Goal: Task Accomplishment & Management: Manage account settings

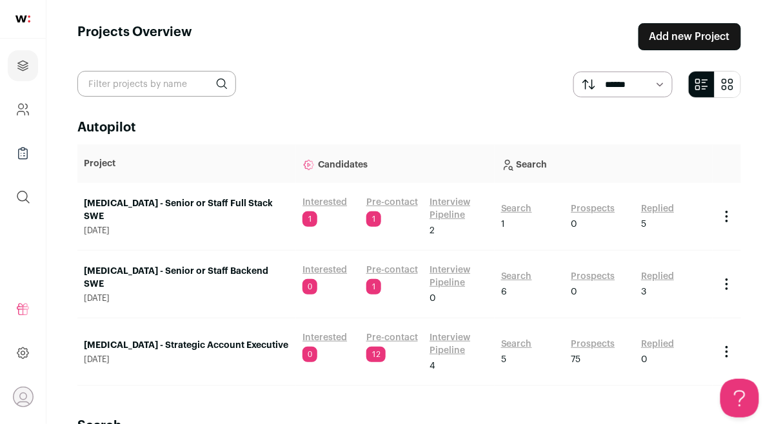
click at [322, 200] on link "Interested" at bounding box center [324, 202] width 44 height 13
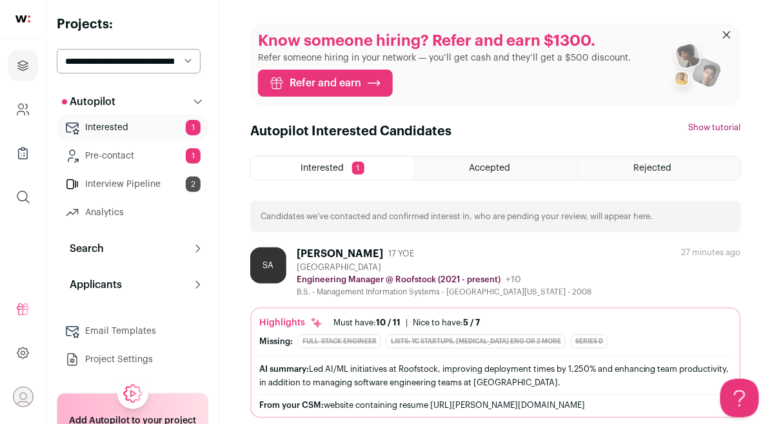
click at [270, 269] on div "SA" at bounding box center [268, 266] width 36 height 36
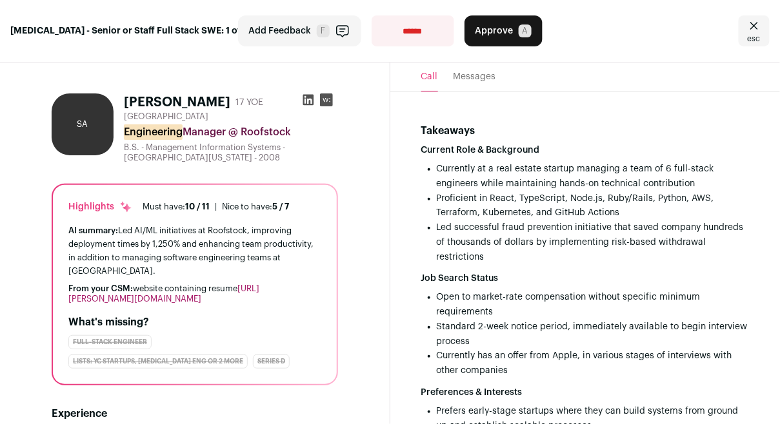
click at [270, 269] on div "AI summary: Led AI/ML initiatives at Roofstock, improving deployment times by 1…" at bounding box center [194, 264] width 253 height 81
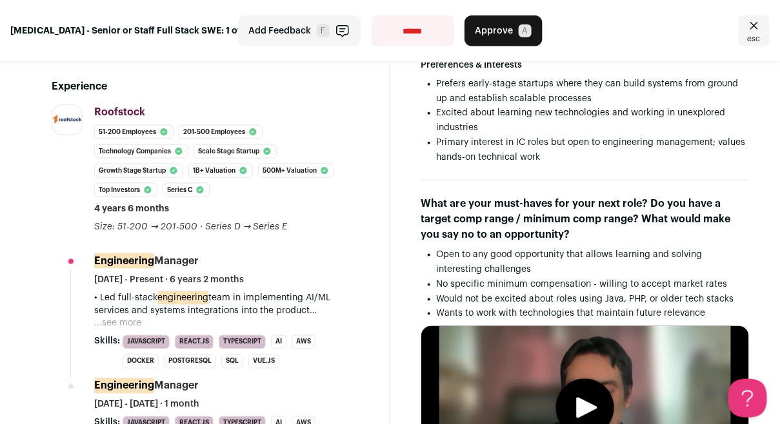
scroll to position [391, 0]
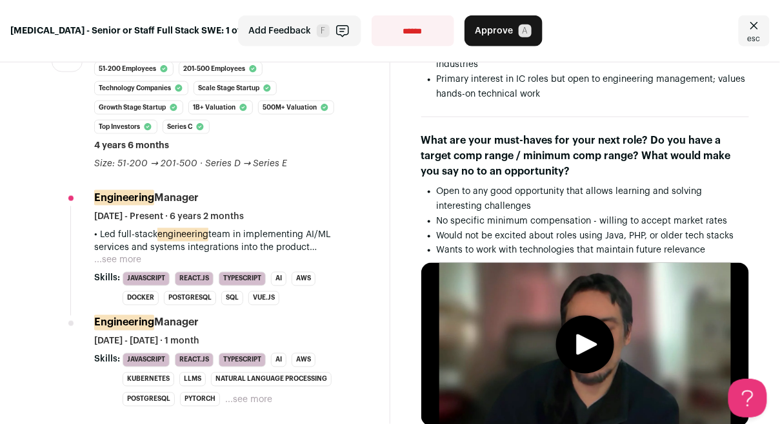
click at [99, 254] on button "...see more" at bounding box center [117, 260] width 47 height 13
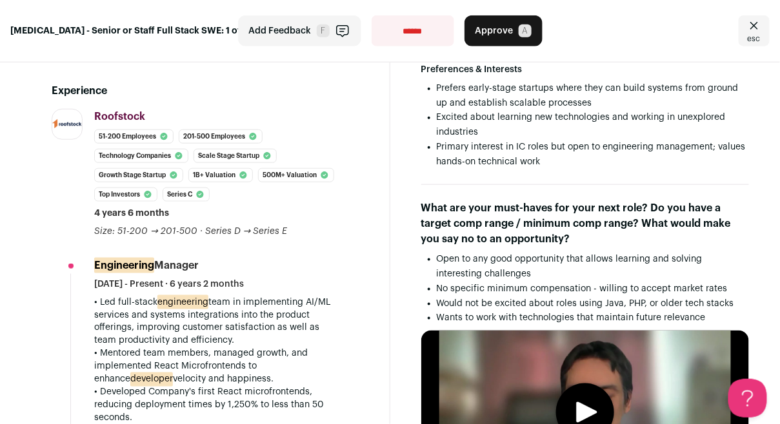
scroll to position [435, 0]
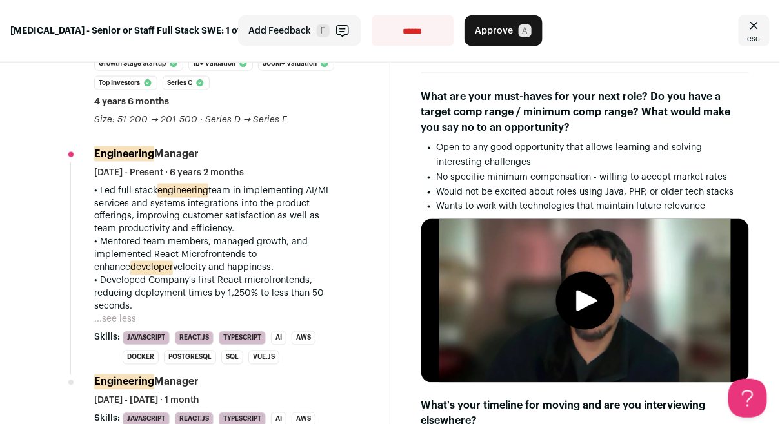
click at [576, 291] on icon "play" at bounding box center [586, 301] width 21 height 21
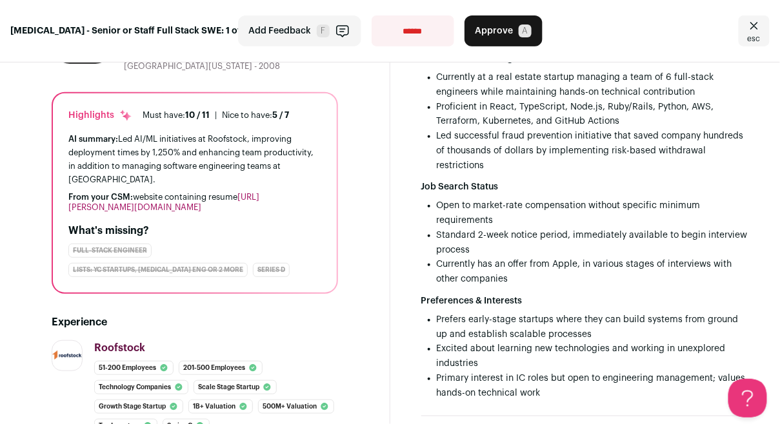
scroll to position [0, 0]
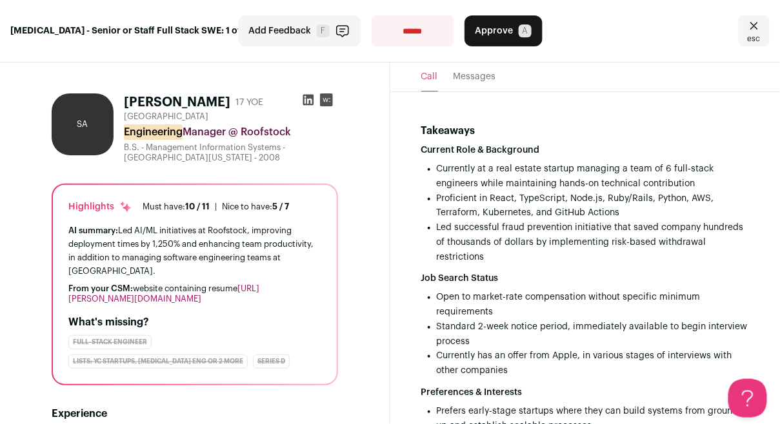
click at [477, 72] on button "Messages" at bounding box center [474, 77] width 43 height 29
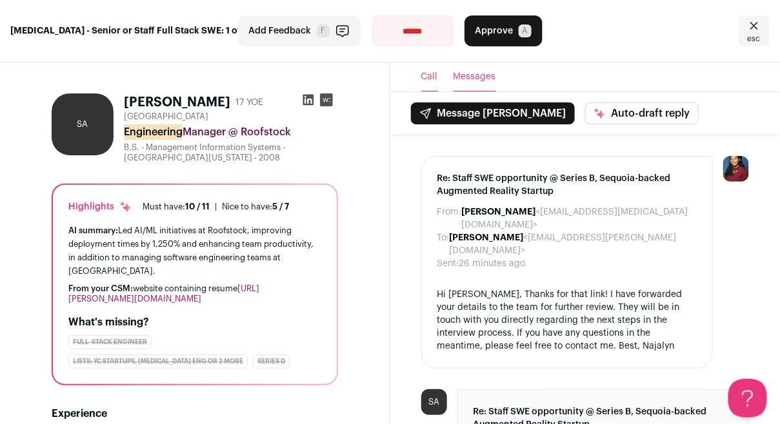
click at [424, 75] on button "Call" at bounding box center [429, 77] width 17 height 29
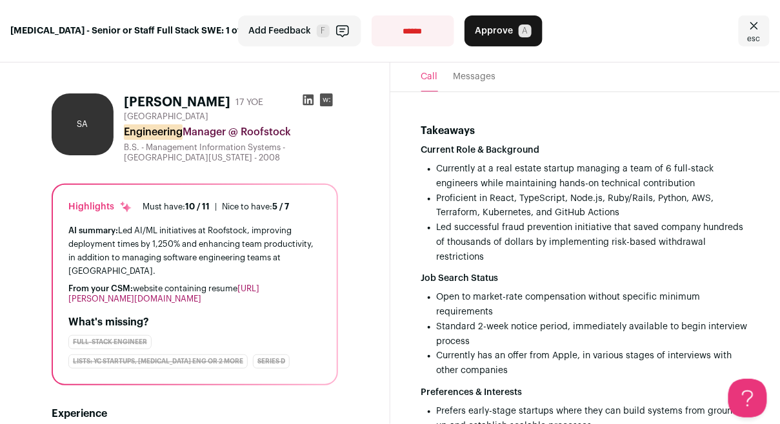
click at [446, 75] on header "Call Messages" at bounding box center [585, 78] width 390 height 30
click at [453, 75] on button "Messages" at bounding box center [474, 77] width 43 height 29
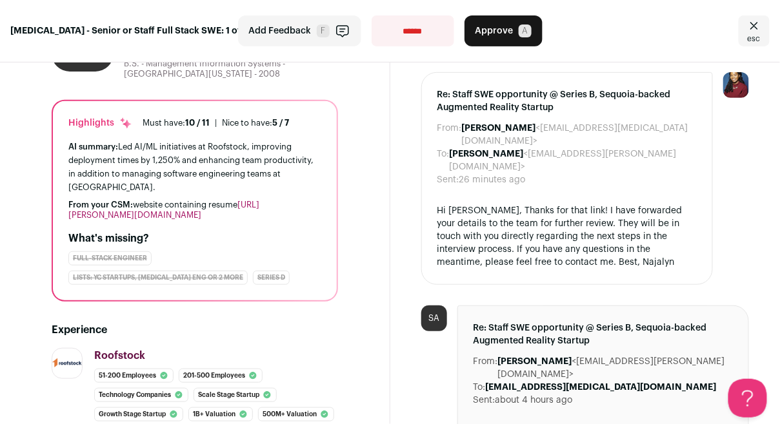
scroll to position [181, 0]
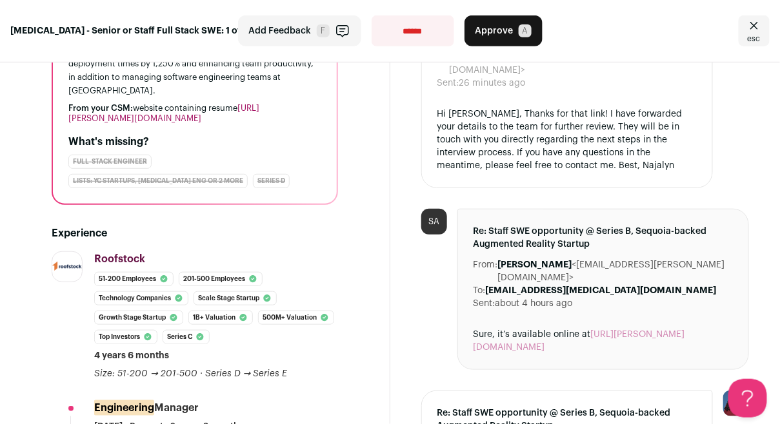
click at [642, 330] on link "https://sufyan-adam.com" at bounding box center [578, 341] width 211 height 22
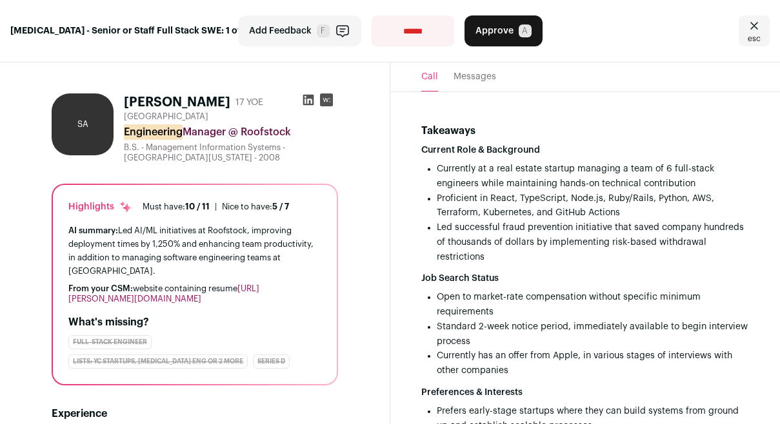
type media-captions-menu "sb:en:English%20CC"
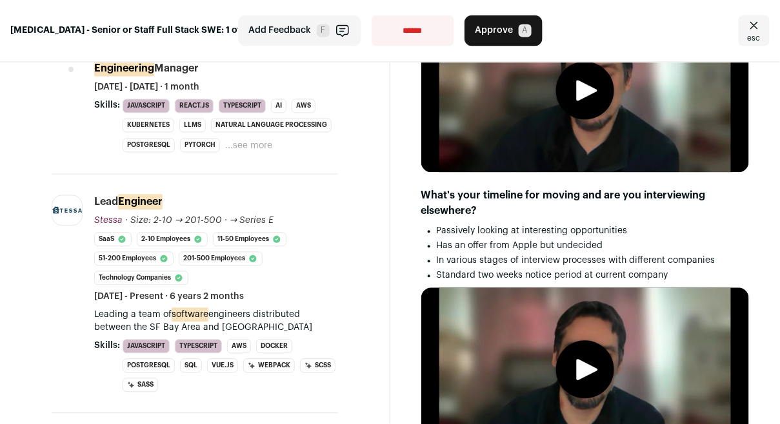
scroll to position [462, 0]
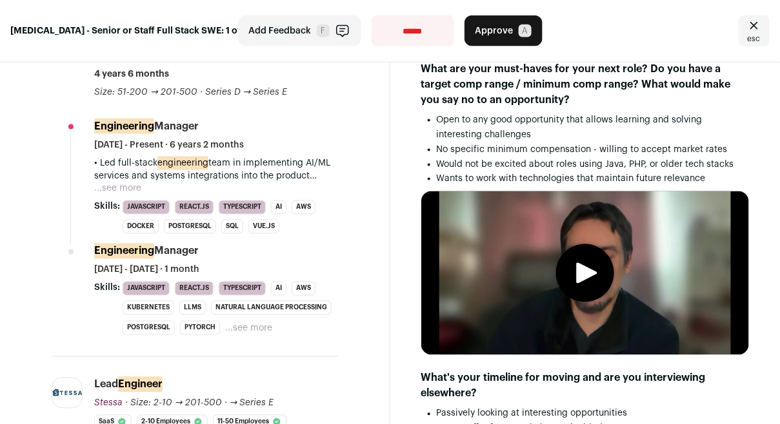
click at [576, 263] on icon "play" at bounding box center [586, 273] width 21 height 21
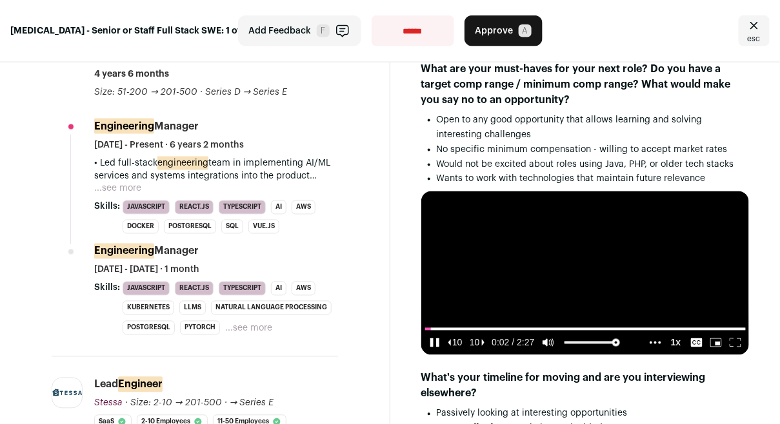
click at [429, 339] on icon "pause" at bounding box center [435, 343] width 12 height 9
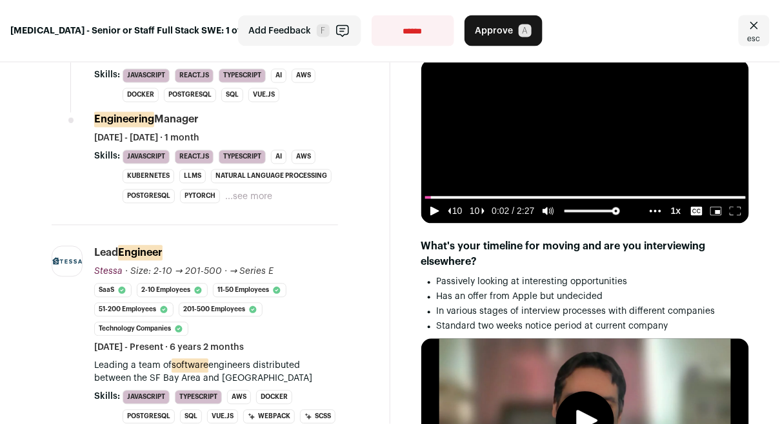
scroll to position [687, 0]
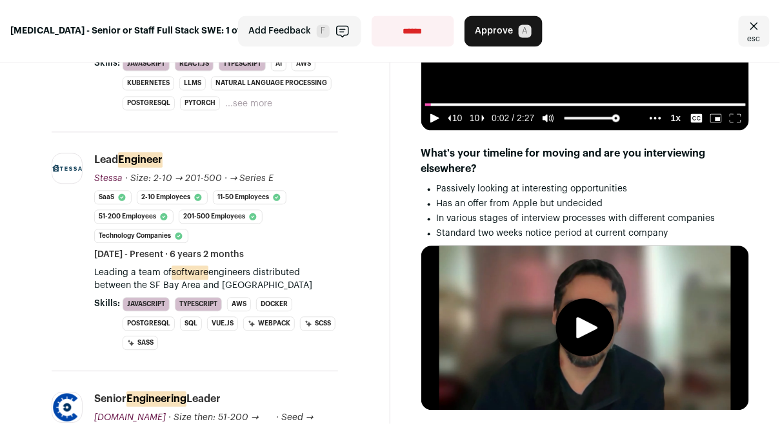
click at [602, 293] on video at bounding box center [585, 328] width 328 height 164
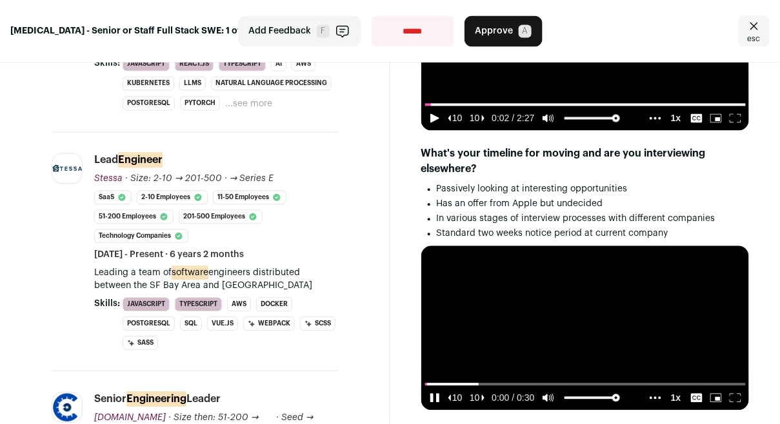
click at [593, 314] on video at bounding box center [585, 328] width 328 height 164
click at [593, 313] on video at bounding box center [585, 328] width 328 height 164
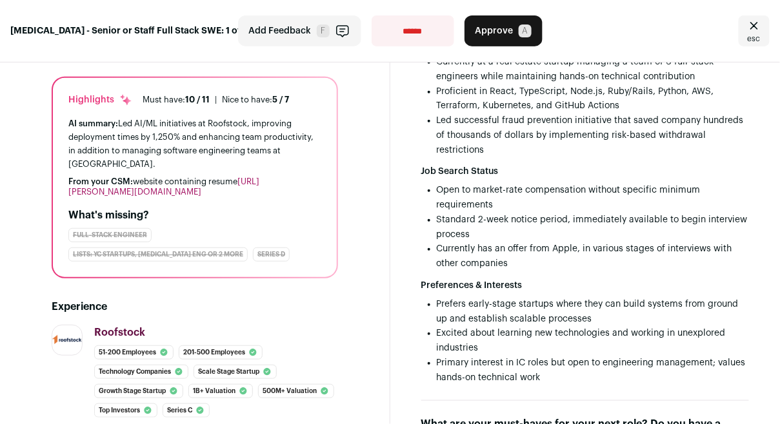
scroll to position [0, 0]
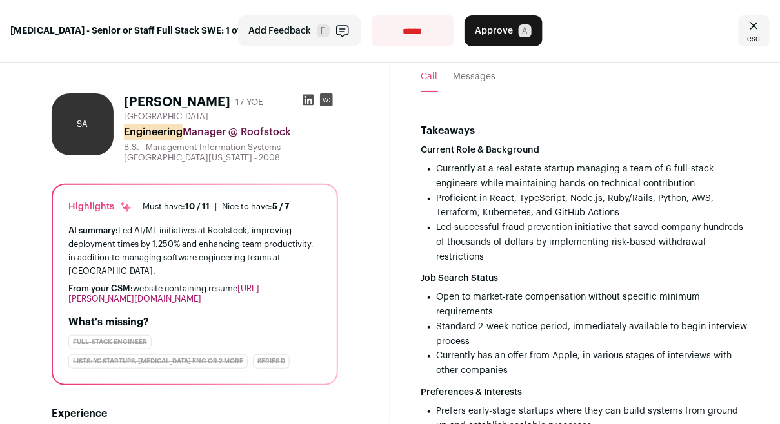
click at [474, 78] on button "Messages" at bounding box center [474, 77] width 43 height 29
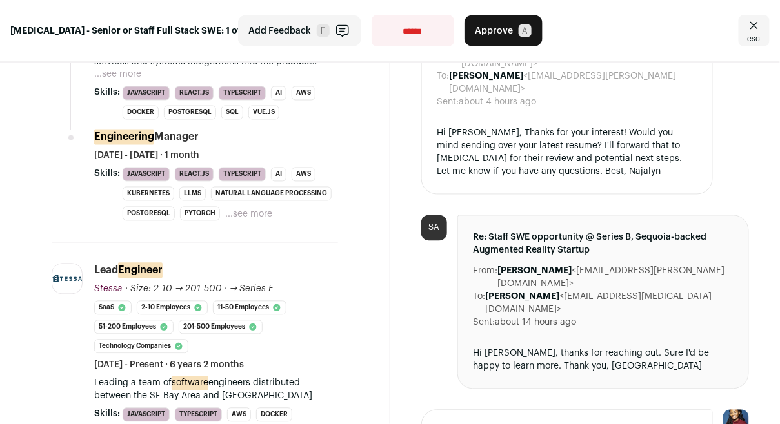
scroll to position [525, 0]
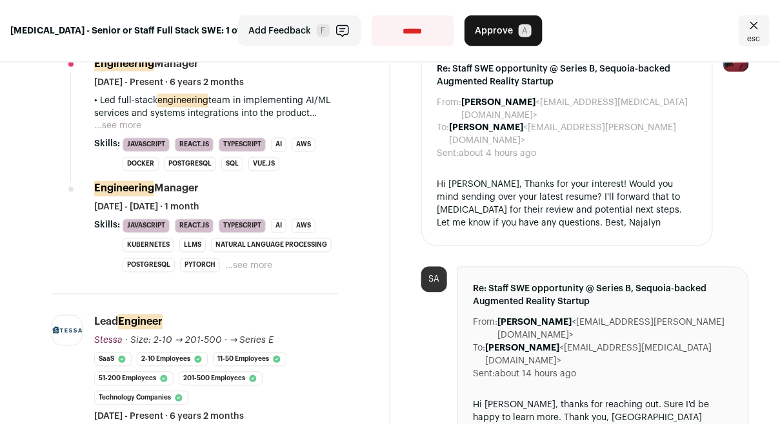
click at [753, 28] on icon "Close" at bounding box center [753, 25] width 15 height 15
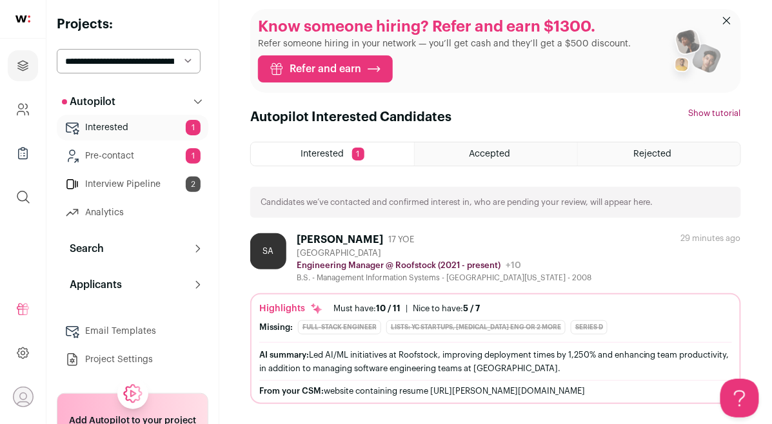
scroll to position [16, 0]
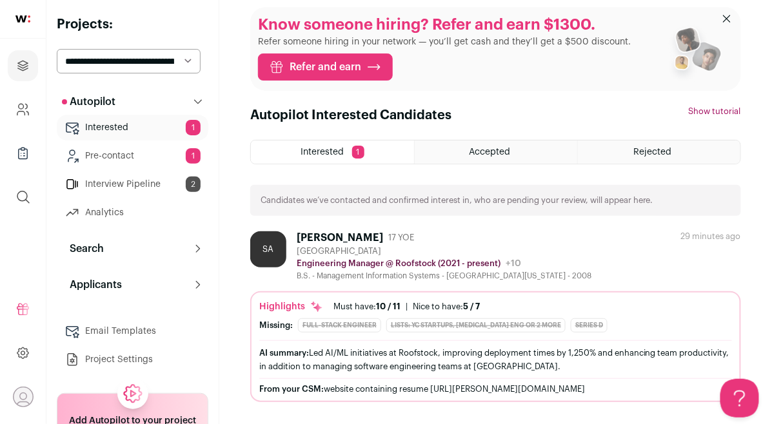
click at [594, 250] on div "SA Sufyan Adam 17 YOE San Francisco Bay Area Engineering Manager @ Roofstock (2…" at bounding box center [495, 256] width 491 height 50
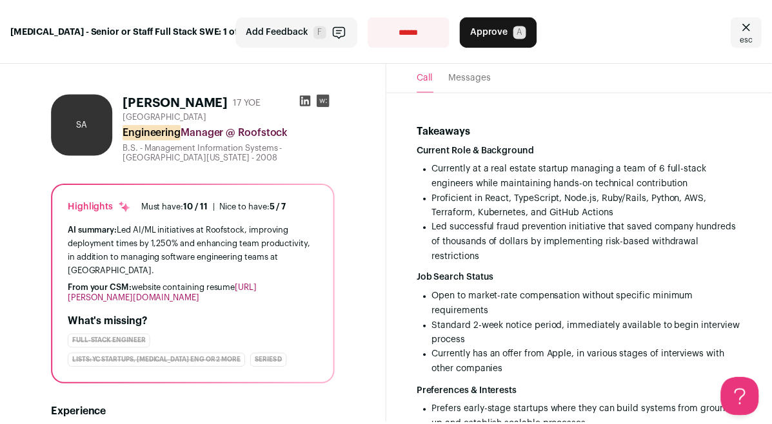
scroll to position [97, 0]
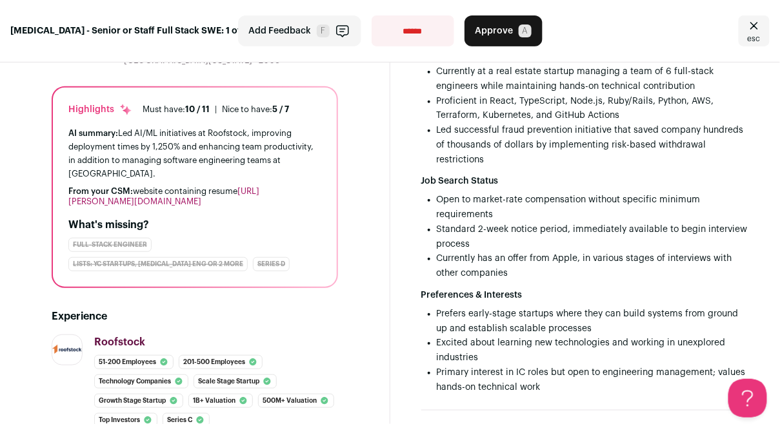
click at [506, 26] on span "Approve" at bounding box center [494, 31] width 38 height 13
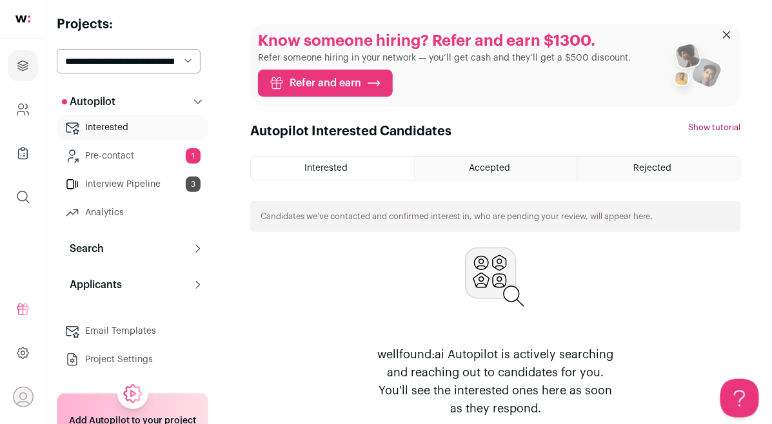
click at [136, 180] on link "Interview Pipeline 3" at bounding box center [133, 185] width 152 height 26
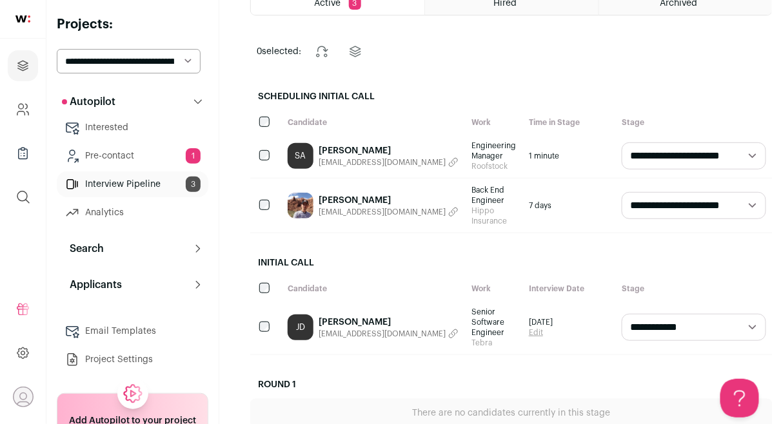
scroll to position [90, 0]
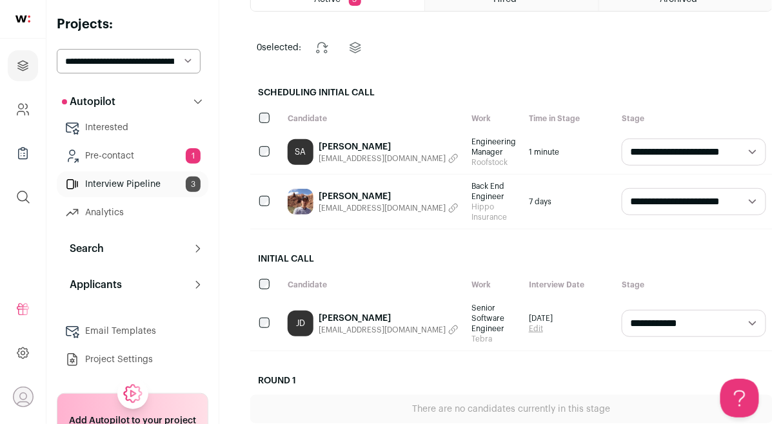
click at [388, 312] on link "Jonathon Davidson" at bounding box center [389, 318] width 140 height 13
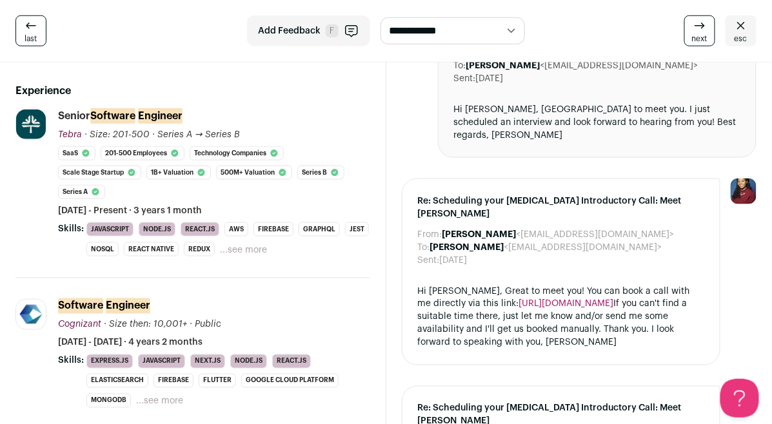
scroll to position [349, 0]
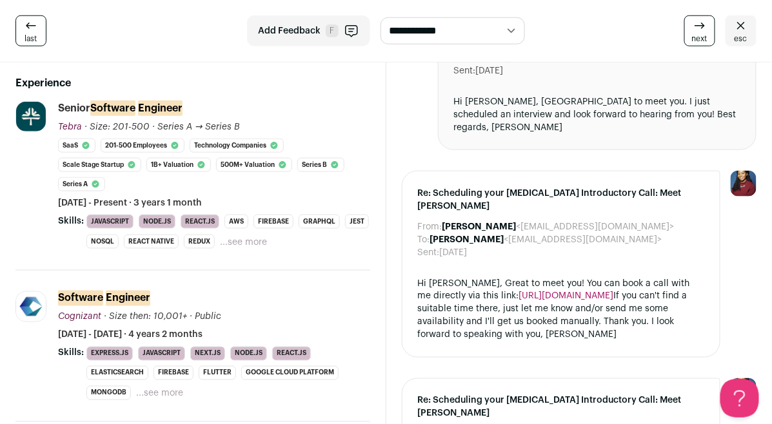
click at [734, 30] on icon at bounding box center [740, 25] width 15 height 15
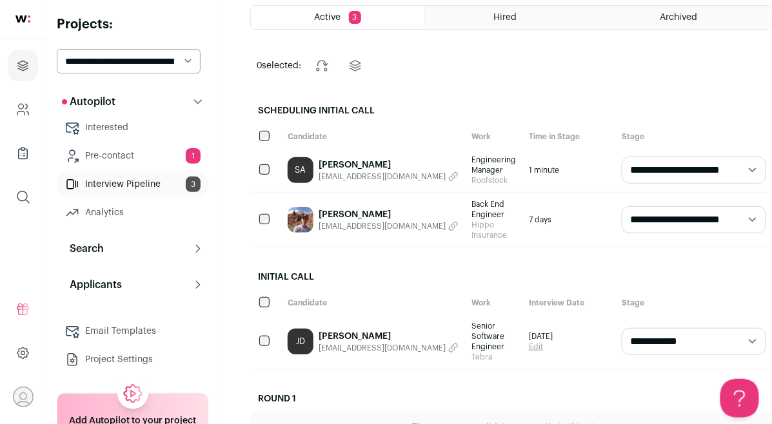
scroll to position [211, 0]
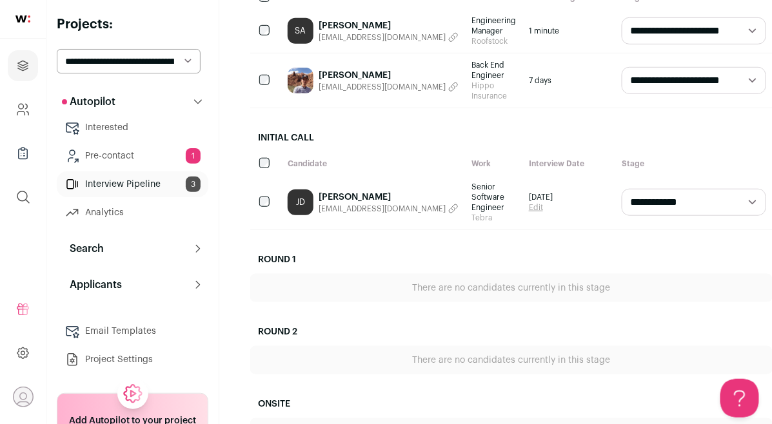
click at [665, 197] on select "**********" at bounding box center [694, 202] width 144 height 27
select select "********"
click at [622, 189] on select "**********" at bounding box center [694, 202] width 144 height 27
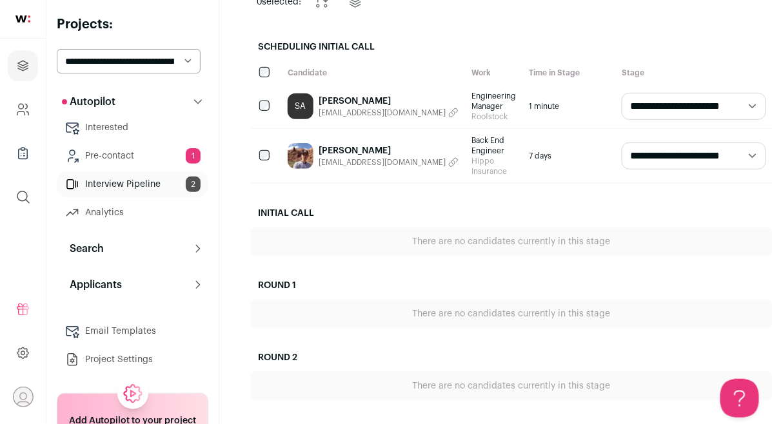
scroll to position [131, 0]
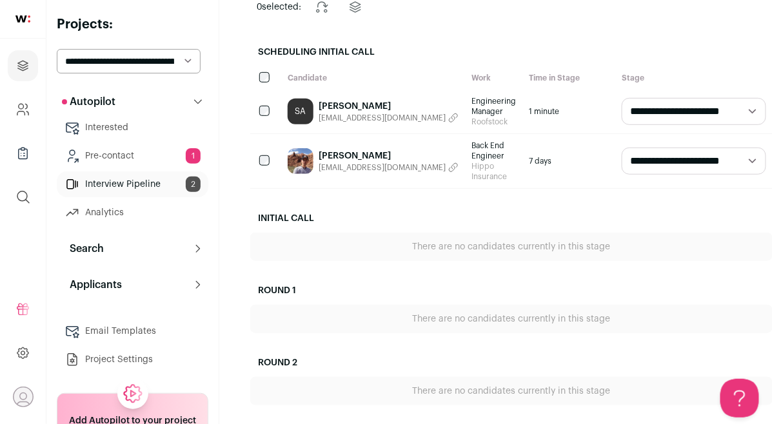
click at [696, 151] on select "**********" at bounding box center [694, 161] width 144 height 27
select select "********"
click at [622, 148] on select "**********" at bounding box center [694, 161] width 144 height 27
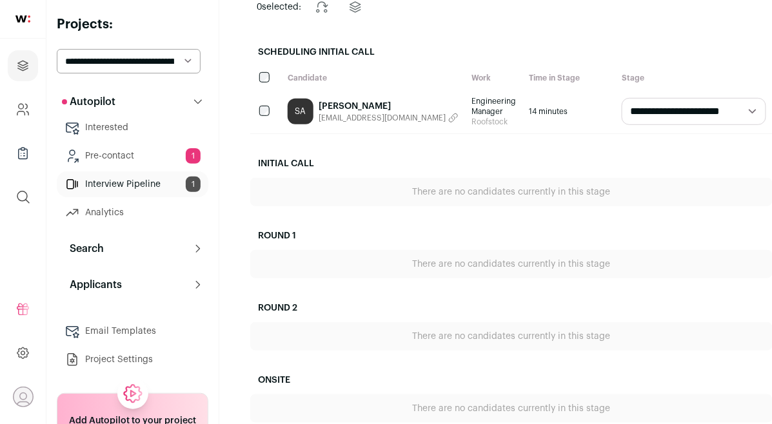
scroll to position [0, 0]
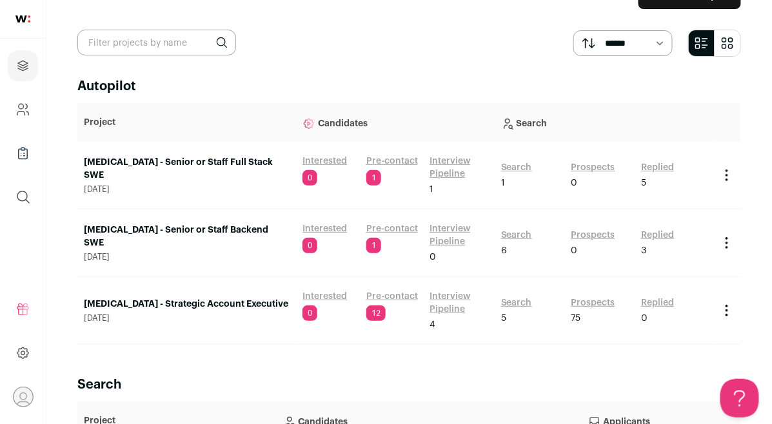
scroll to position [44, 0]
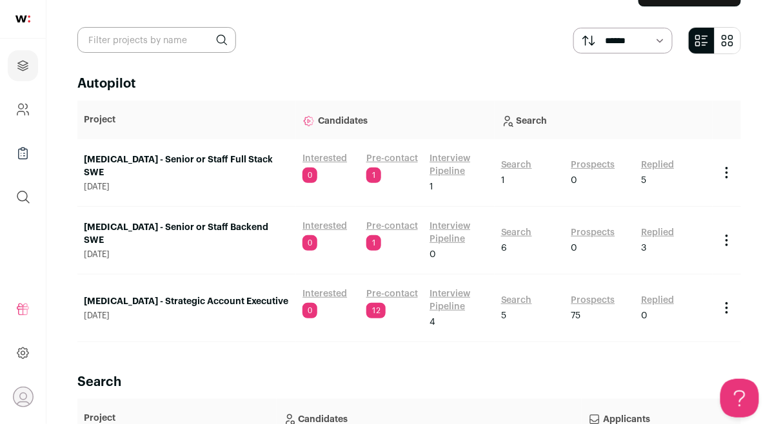
click at [446, 166] on link "Interview Pipeline" at bounding box center [458, 165] width 59 height 26
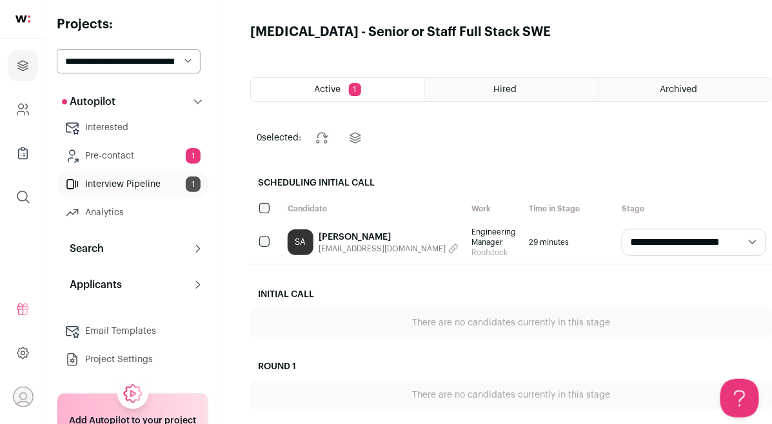
click at [355, 239] on link "Sufyan Adam" at bounding box center [389, 237] width 140 height 13
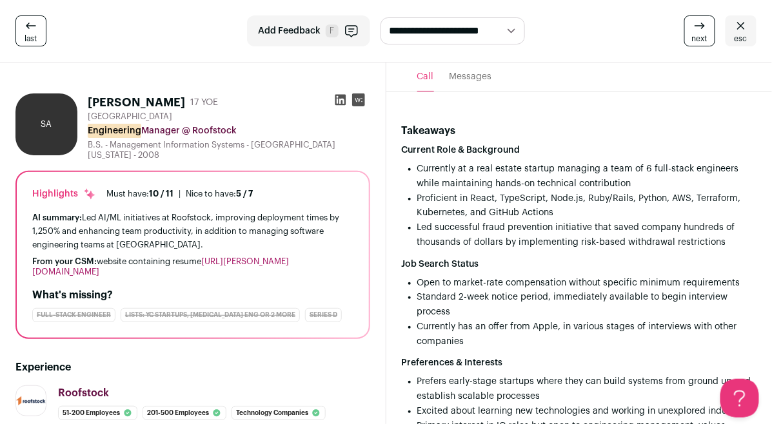
click at [340, 103] on icon at bounding box center [340, 99] width 13 height 13
click at [482, 81] on button "Messages" at bounding box center [470, 77] width 43 height 29
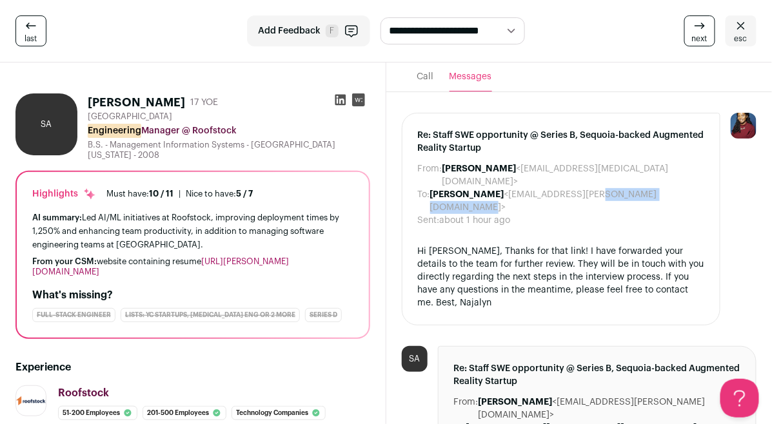
drag, startPoint x: 604, startPoint y: 183, endPoint x: 498, endPoint y: 182, distance: 105.8
click at [498, 188] on dd "Sufyan Adam <sufyan.adam@gmail.com>" at bounding box center [567, 201] width 275 height 26
copy dd "sufyan.adam@gmail.com"
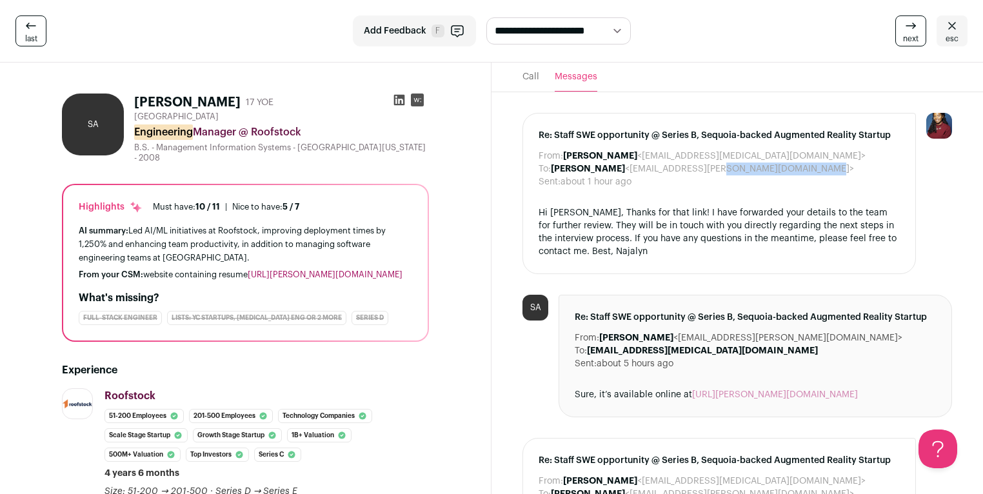
click at [771, 26] on icon at bounding box center [951, 25] width 15 height 15
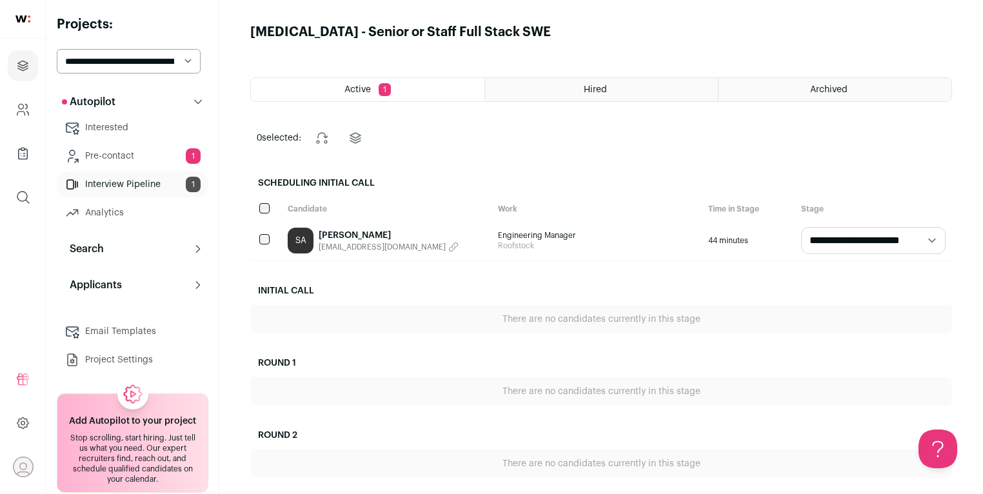
click at [159, 59] on select "**********" at bounding box center [129, 61] width 144 height 25
select select "****"
click at [57, 49] on select "**********" at bounding box center [129, 61] width 144 height 25
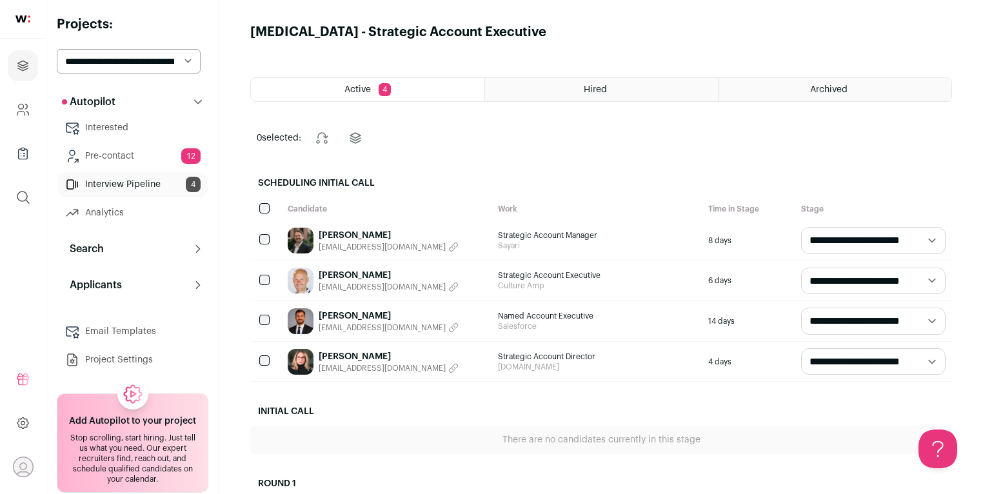
scroll to position [19, 0]
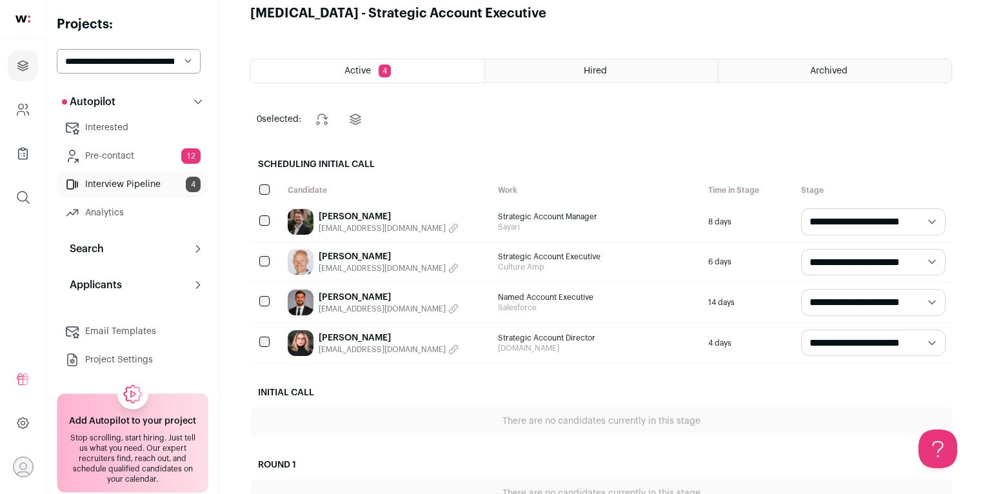
click at [527, 220] on span "Strategic Account Manager" at bounding box center [596, 216] width 197 height 10
click at [527, 219] on span "Strategic Account Manager" at bounding box center [596, 216] width 197 height 10
click at [543, 219] on span "Strategic Account Manager" at bounding box center [596, 216] width 197 height 10
click at [359, 211] on link "[PERSON_NAME]" at bounding box center [389, 216] width 140 height 13
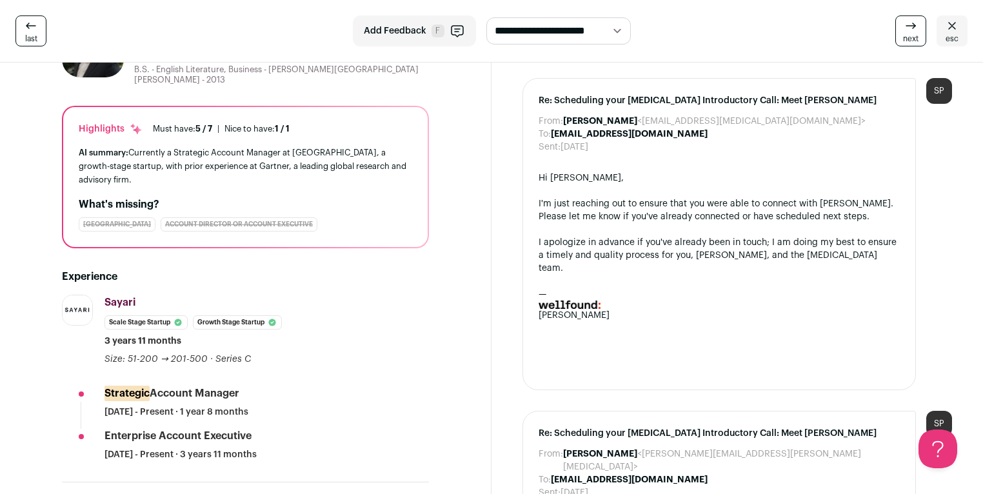
scroll to position [91, 0]
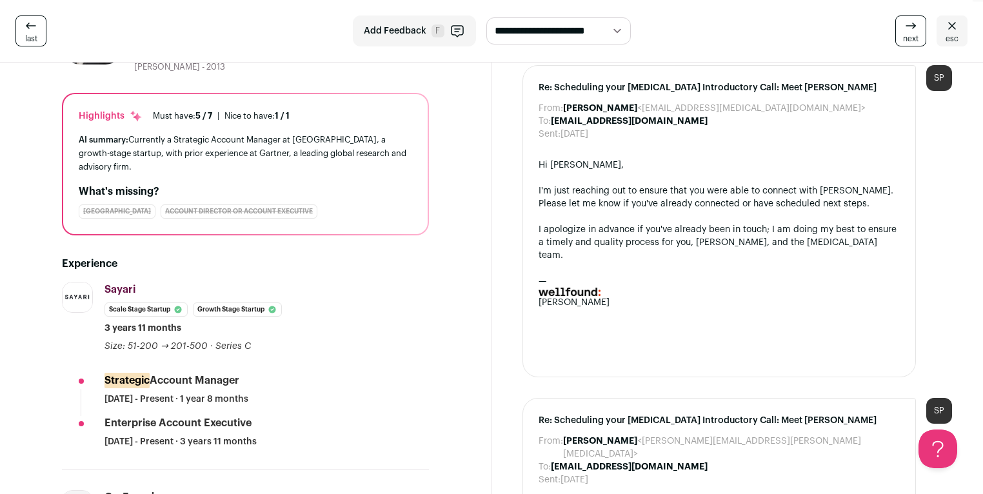
click at [964, 39] on link "esc" at bounding box center [951, 30] width 31 height 31
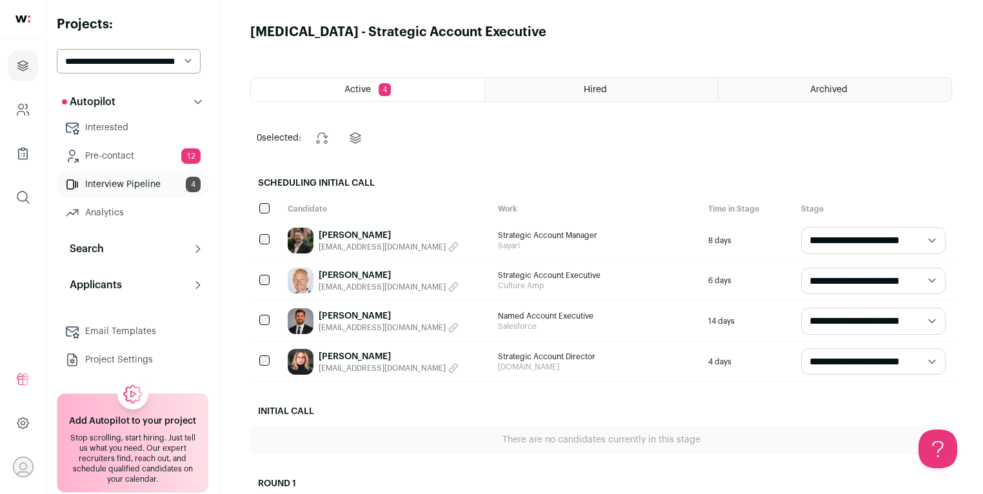
click at [803, 90] on div "Archived" at bounding box center [834, 89] width 233 height 23
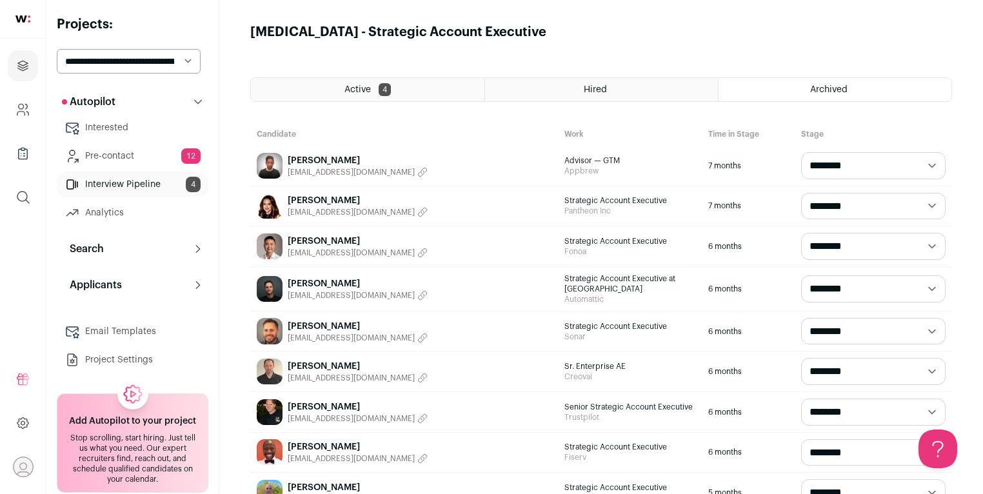
click at [136, 128] on link "Interested" at bounding box center [133, 128] width 152 height 26
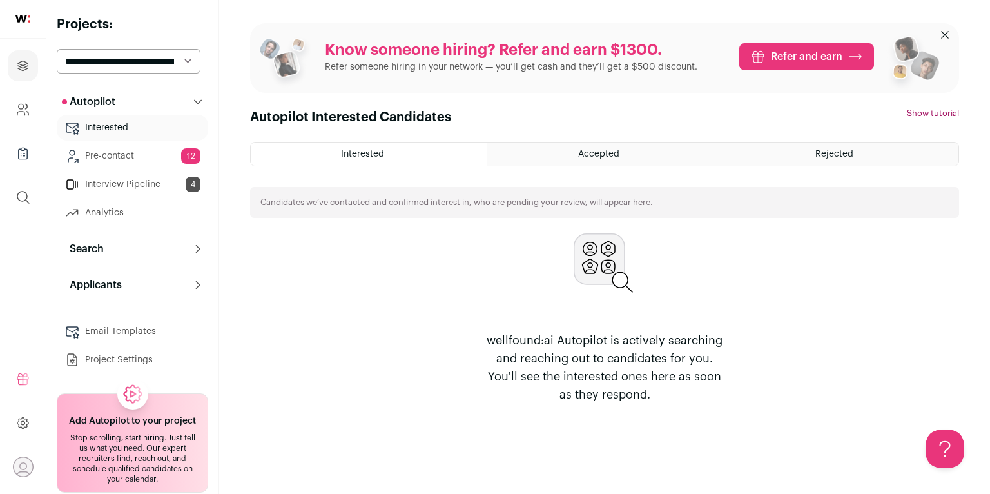
click at [791, 151] on div "Rejected" at bounding box center [840, 154] width 235 height 23
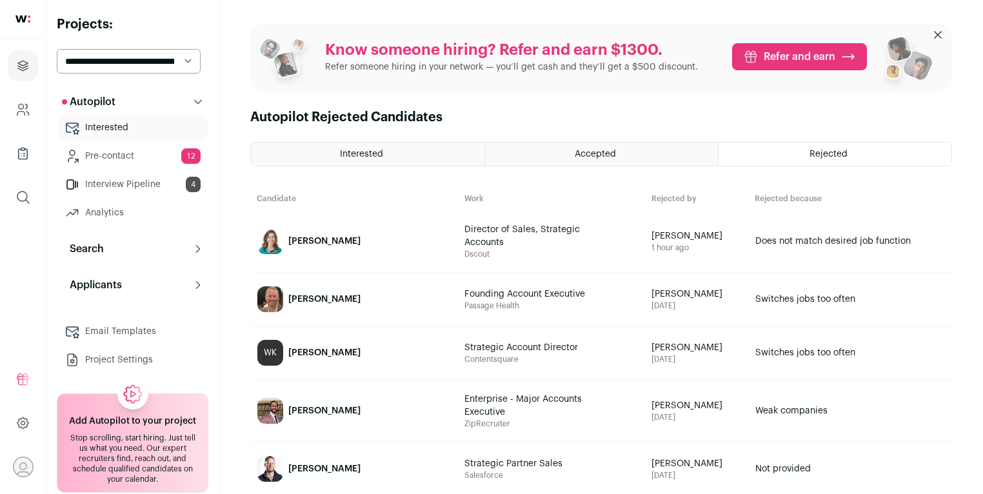
click at [321, 240] on div "[PERSON_NAME]" at bounding box center [324, 241] width 72 height 13
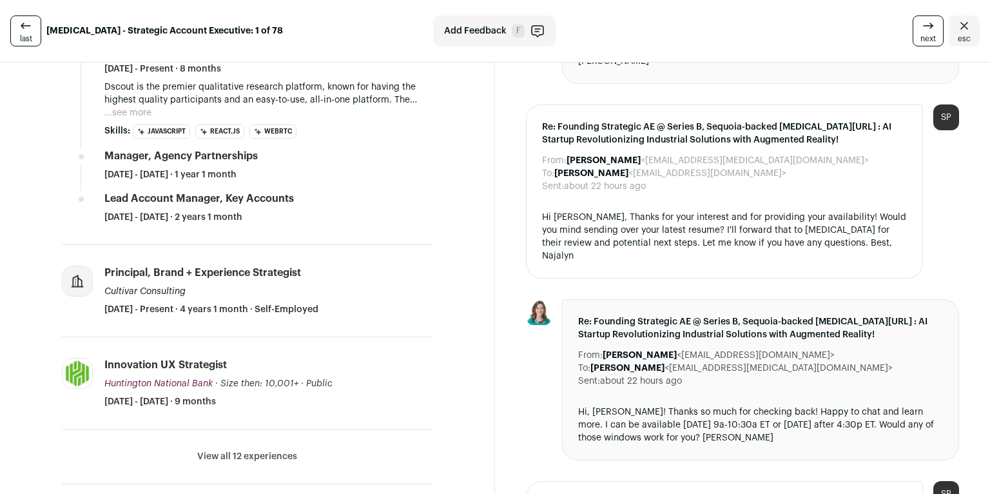
scroll to position [414, 0]
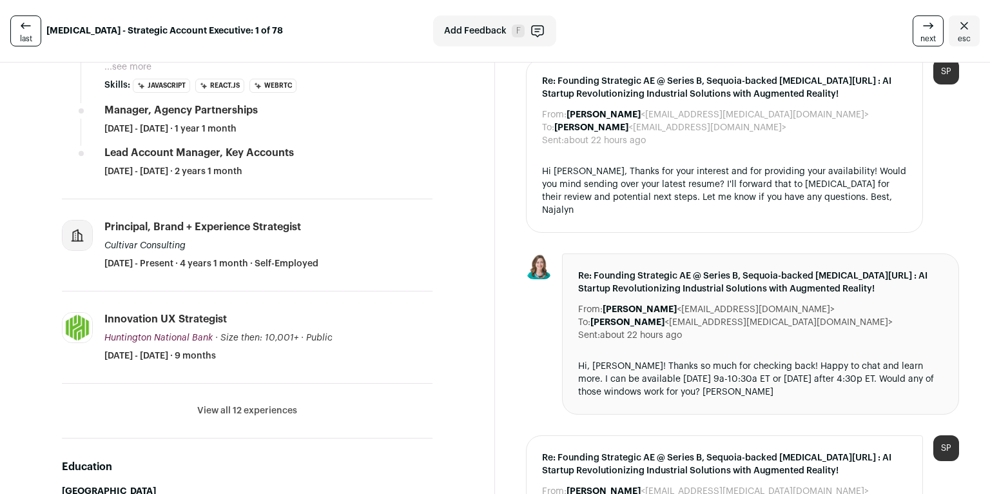
click at [244, 415] on button "View all 12 experiences" at bounding box center [247, 410] width 100 height 13
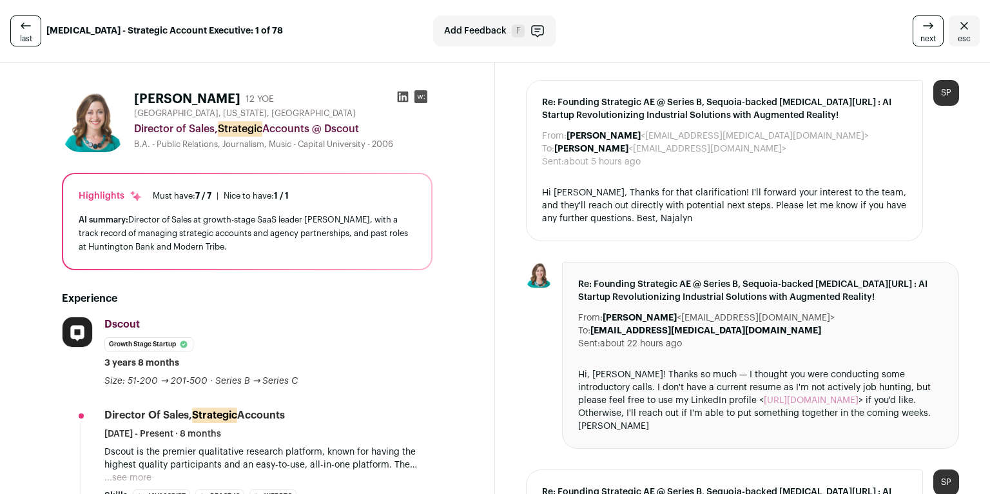
scroll to position [0, 0]
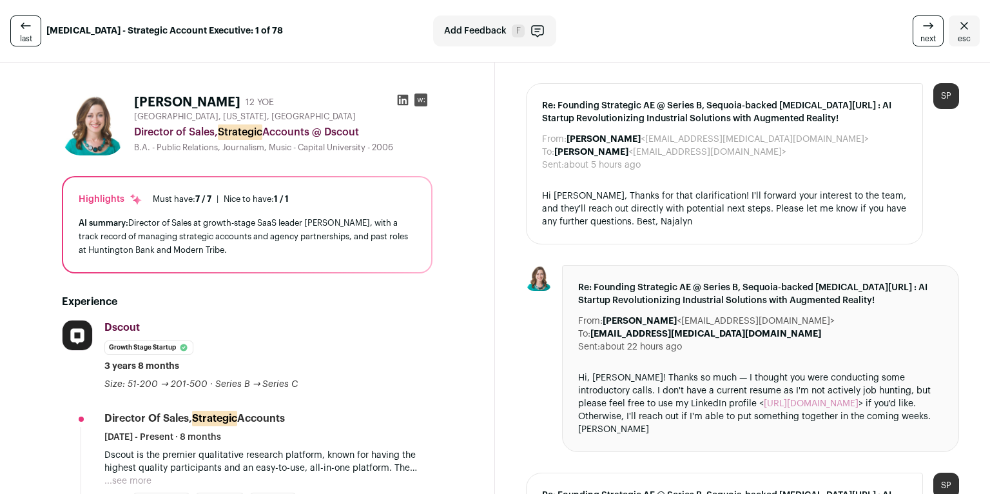
click at [929, 23] on icon at bounding box center [928, 25] width 15 height 15
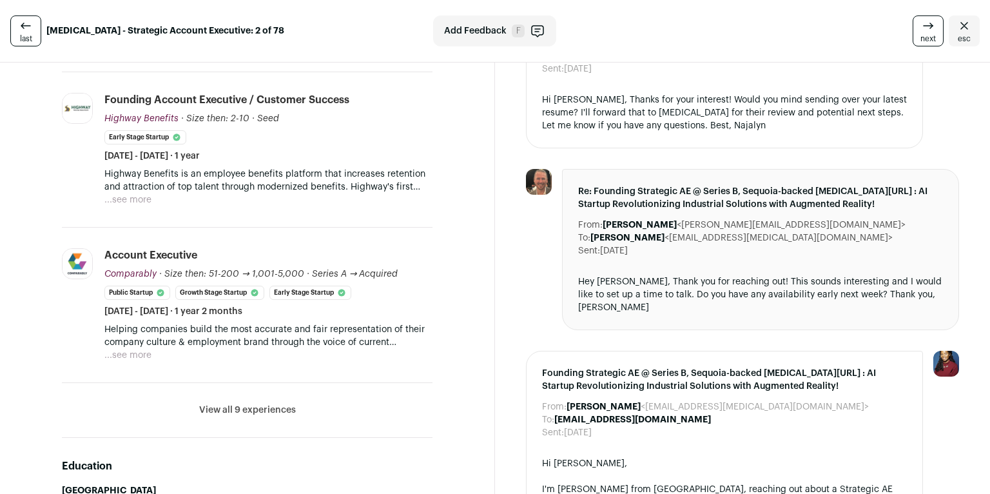
scroll to position [473, 0]
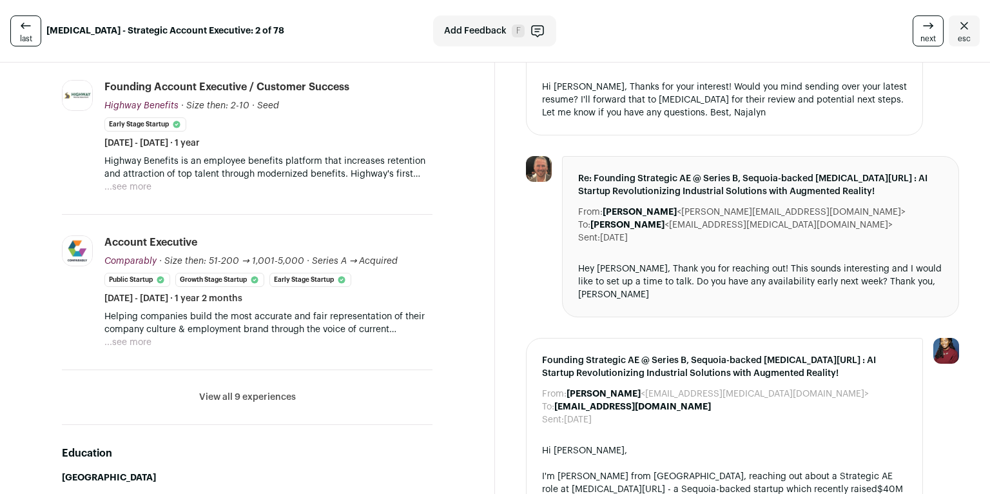
click at [235, 385] on li "View all 9 experiences View less" at bounding box center [247, 397] width 371 height 55
click at [241, 393] on button "View all 9 experiences" at bounding box center [247, 397] width 97 height 13
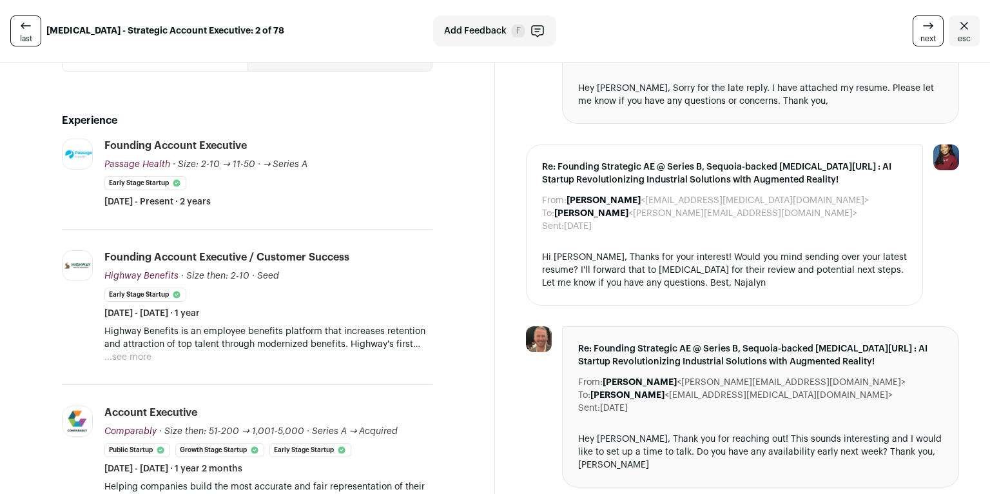
scroll to position [311, 0]
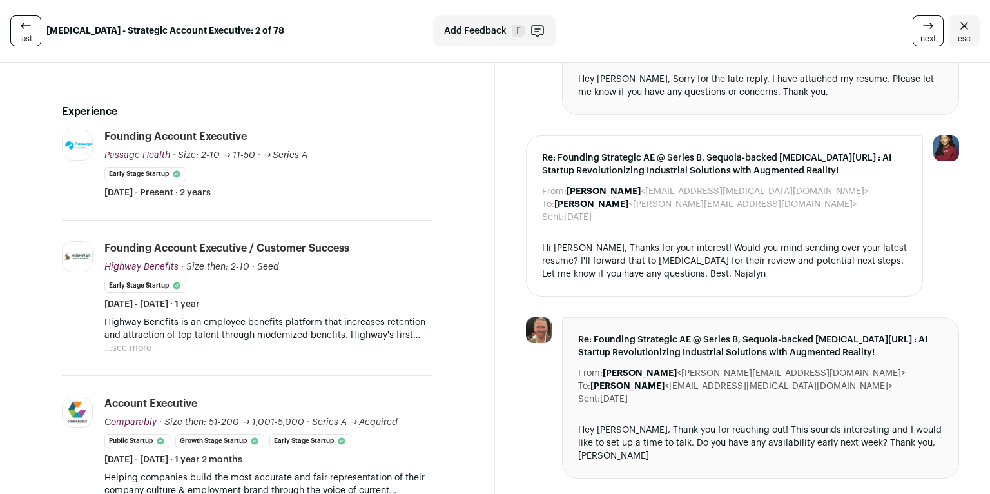
drag, startPoint x: 282, startPoint y: 204, endPoint x: 188, endPoint y: 196, distance: 94.5
click at [188, 196] on li "Passage Health passagehealth.com Add to company list Public / Private Private V…" at bounding box center [247, 175] width 371 height 91
click at [264, 224] on li "Highway Benefits highwaybenefits.com Add to company list Public / Private Priva…" at bounding box center [247, 298] width 371 height 155
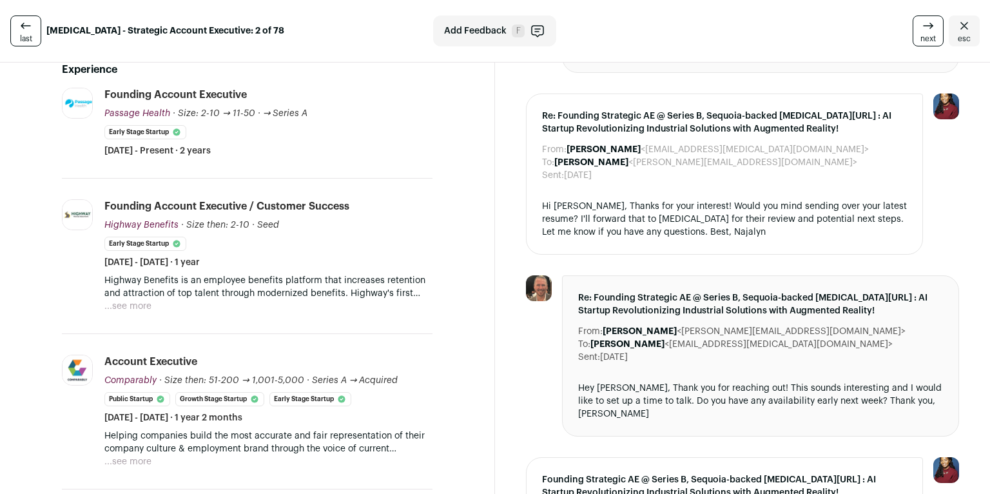
scroll to position [406, 0]
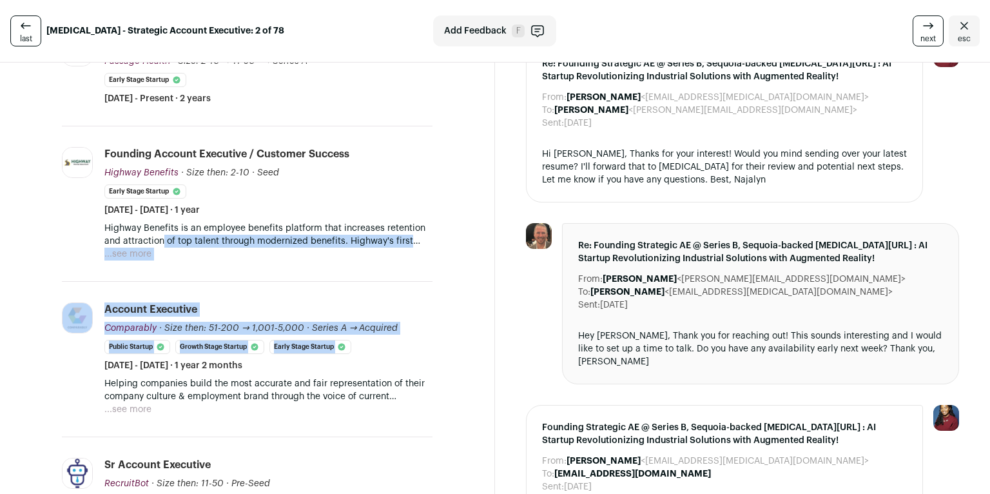
drag, startPoint x: 344, startPoint y: 373, endPoint x: 178, endPoint y: 226, distance: 221.6
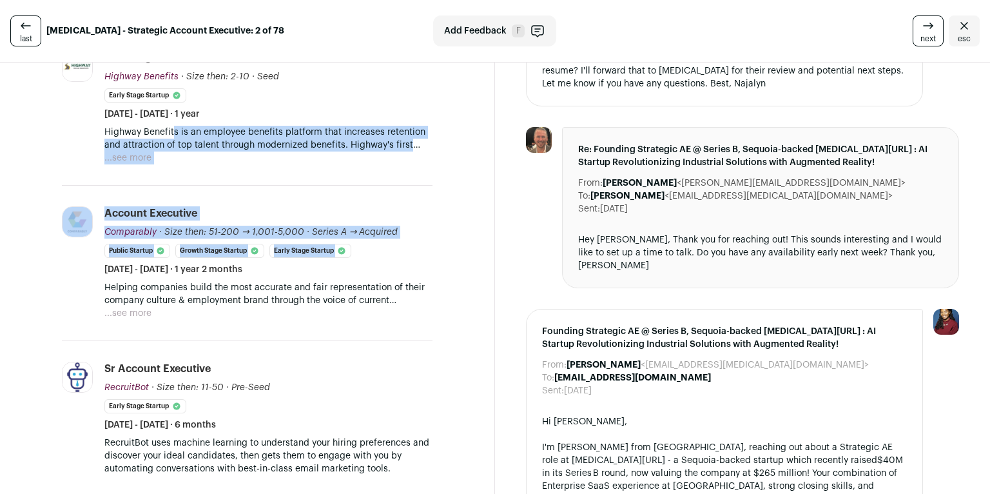
scroll to position [503, 0]
drag, startPoint x: 293, startPoint y: 418, endPoint x: 141, endPoint y: 115, distance: 338.3
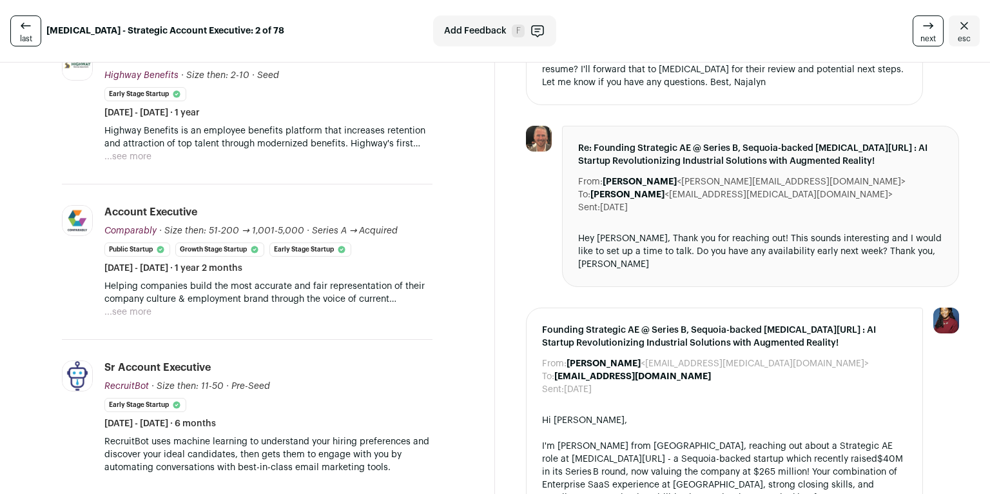
click at [199, 159] on div "Highway Benefits is an employee benefits platform that increases retention and …" at bounding box center [268, 143] width 328 height 39
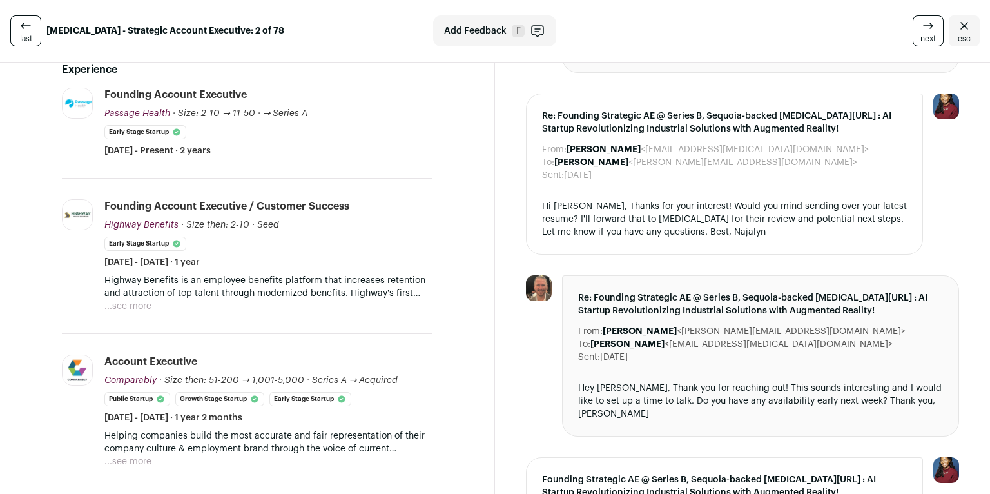
scroll to position [246, 0]
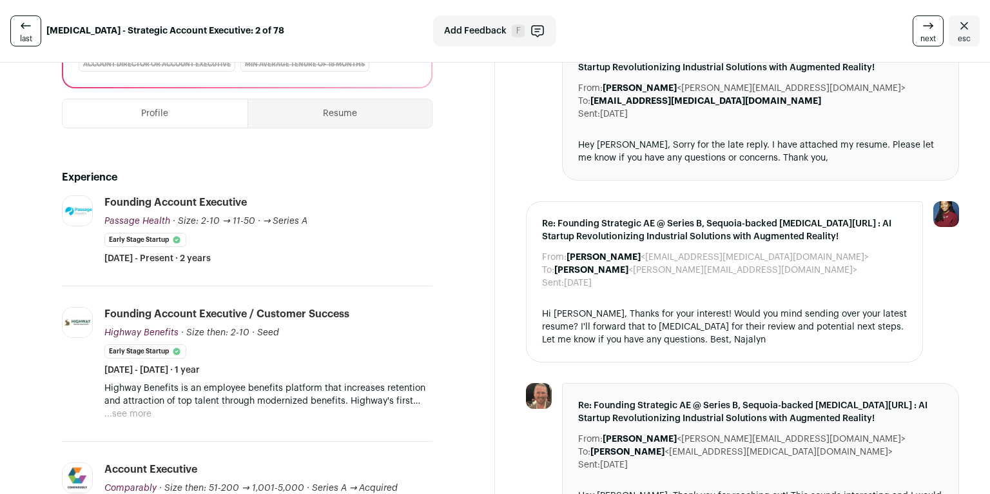
click at [913, 33] on link "next" at bounding box center [928, 30] width 31 height 31
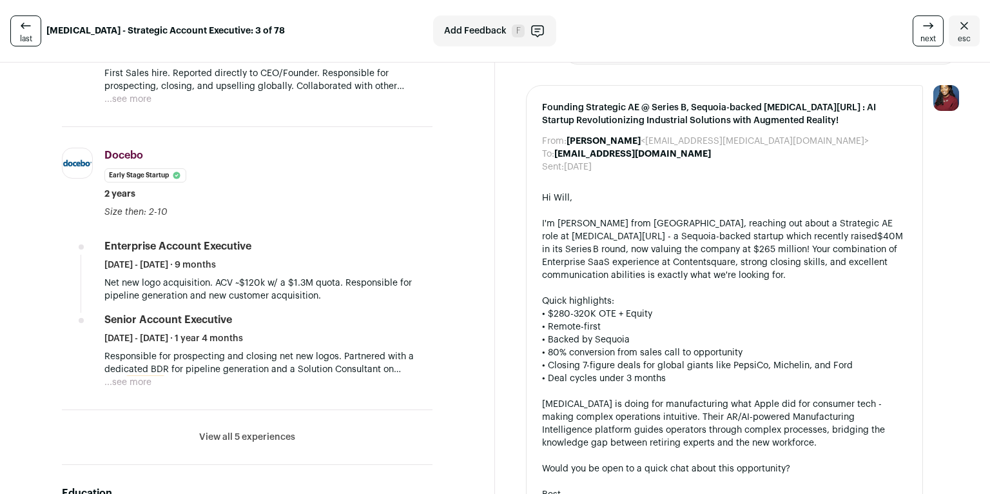
scroll to position [746, 0]
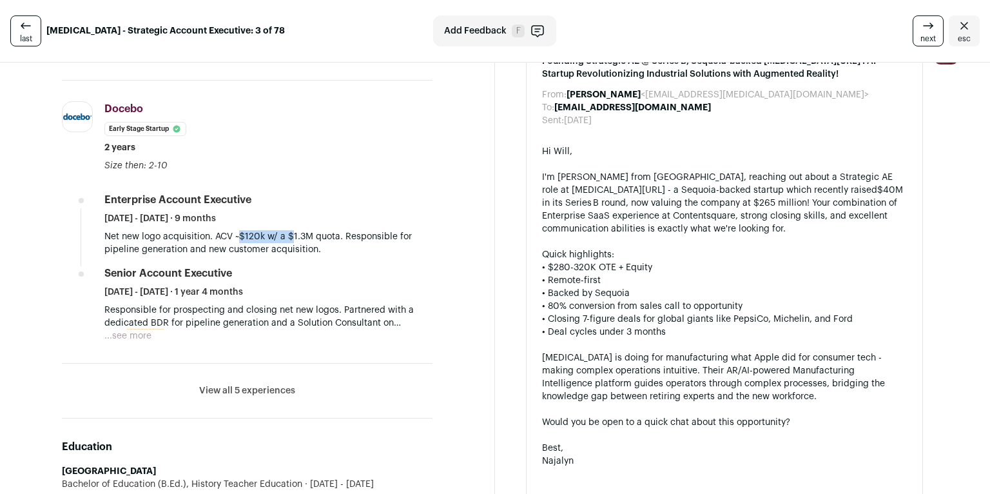
drag, startPoint x: 238, startPoint y: 231, endPoint x: 290, endPoint y: 231, distance: 52.2
click at [290, 231] on p "Net new logo acquisition. ACV ~$120k w/ a $1.3M quota. Responsible for pipeline…" at bounding box center [268, 243] width 328 height 26
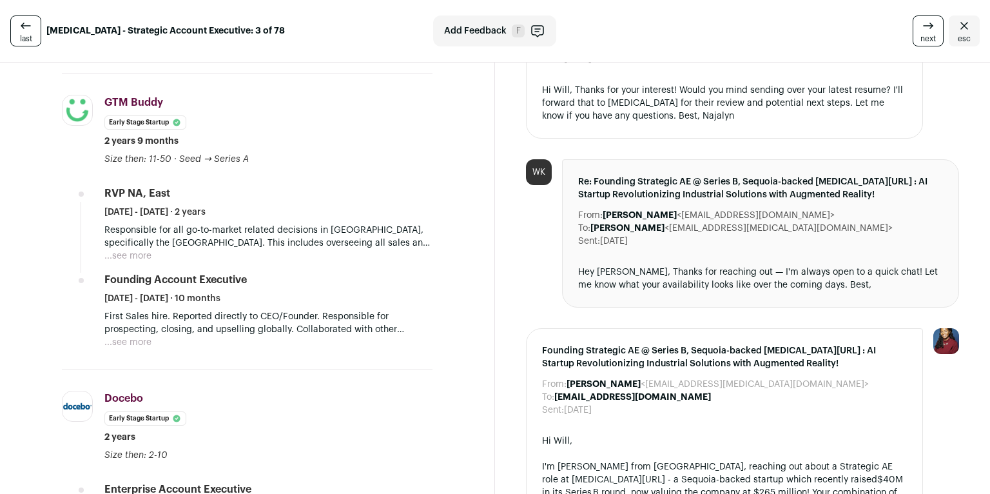
scroll to position [454, 0]
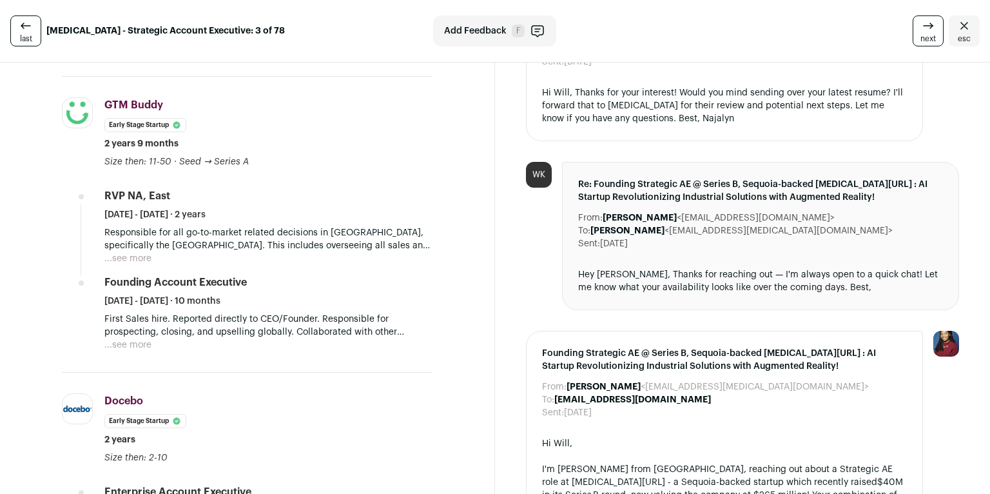
click at [128, 341] on button "...see more" at bounding box center [127, 345] width 47 height 13
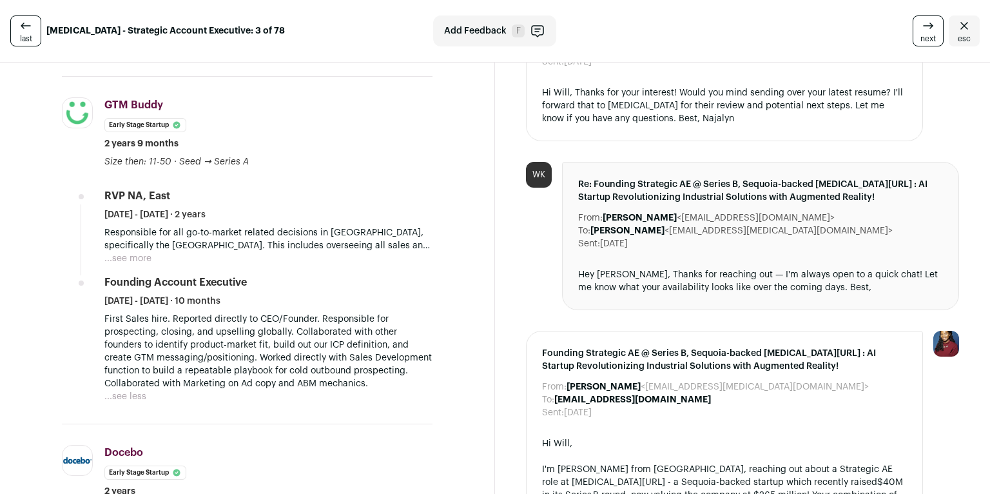
click at [137, 260] on button "...see more" at bounding box center [127, 258] width 47 height 13
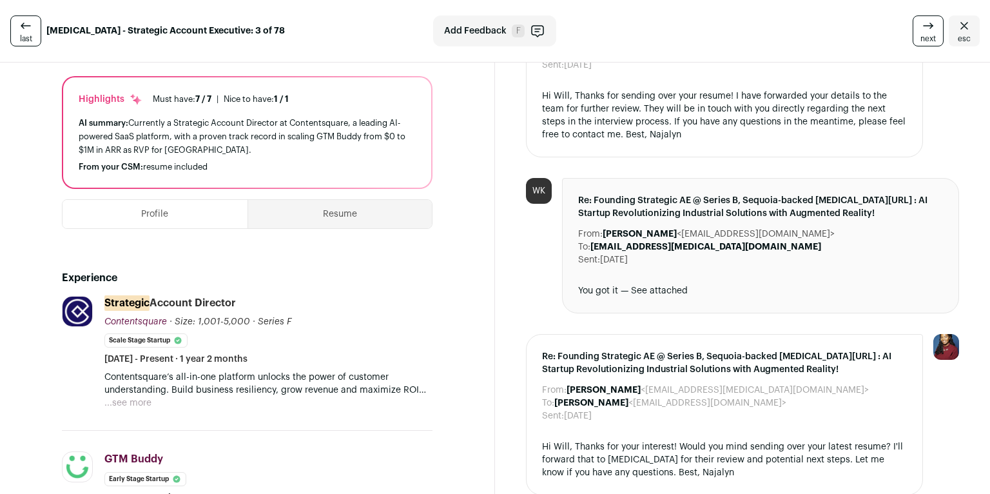
scroll to position [48, 0]
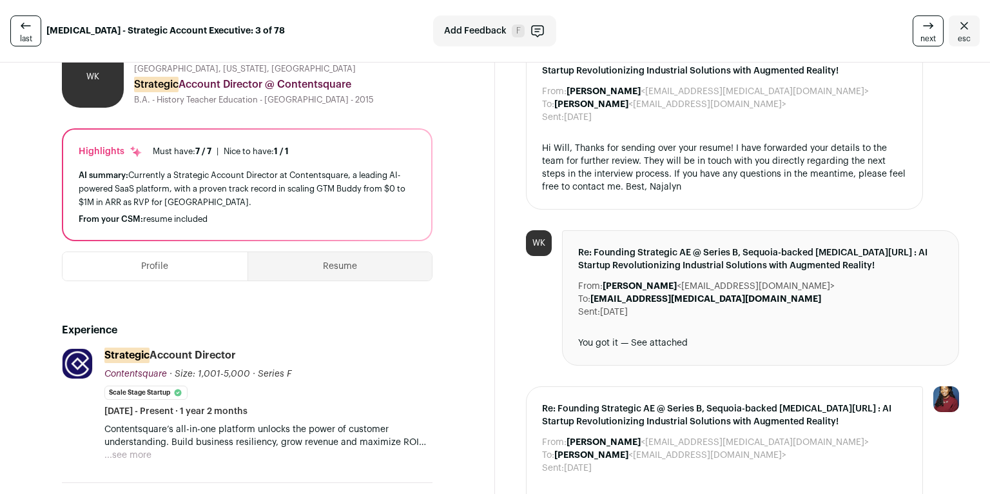
click at [360, 264] on button "Resume" at bounding box center [340, 266] width 184 height 28
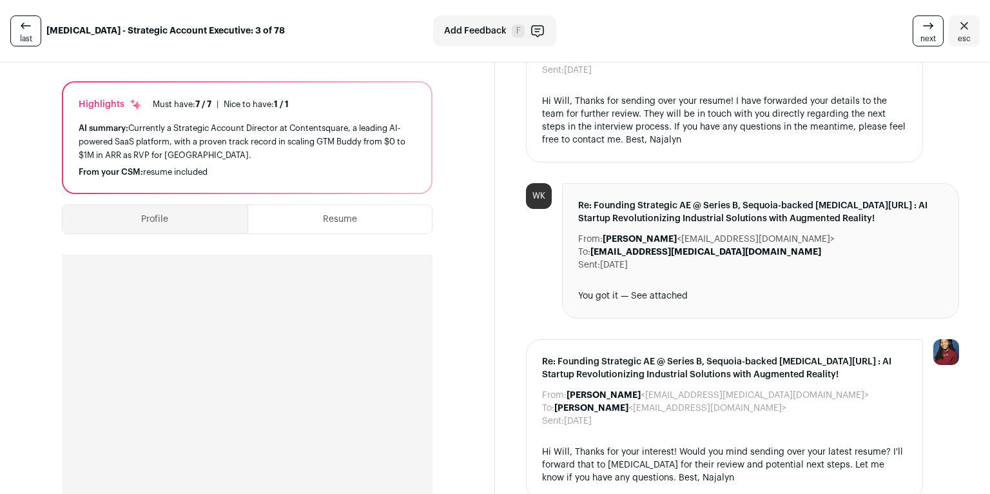
scroll to position [150, 0]
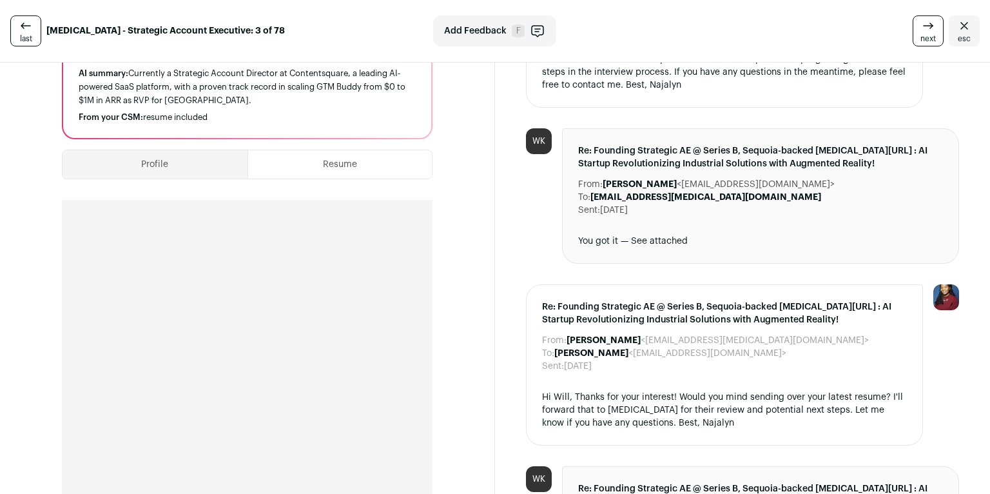
click at [957, 27] on icon "Close" at bounding box center [964, 25] width 15 height 15
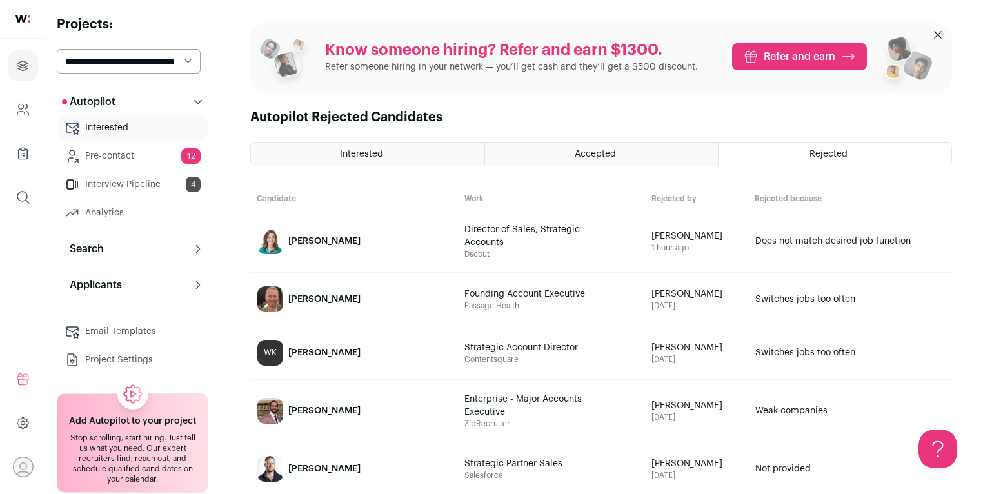
click at [389, 151] on div "Interested" at bounding box center [367, 154] width 233 height 23
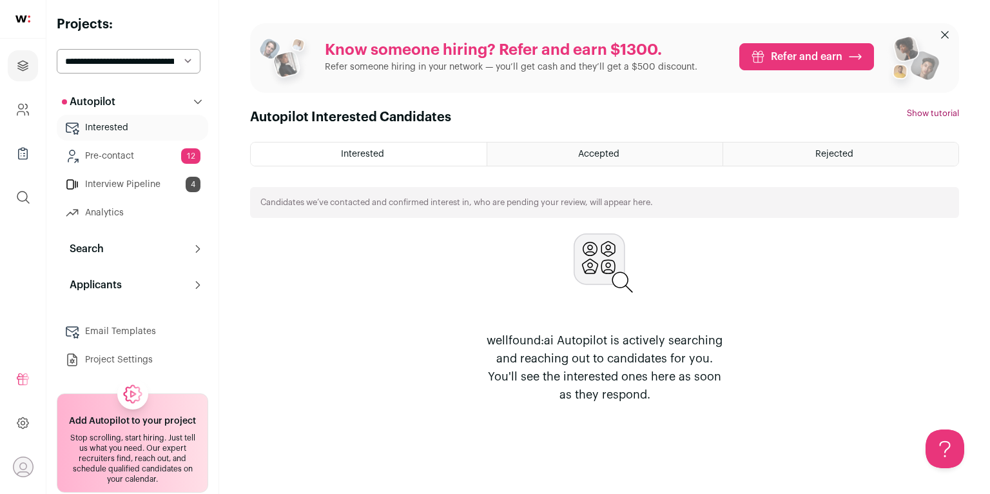
click at [587, 156] on span "Accepted" at bounding box center [598, 154] width 41 height 9
click at [589, 155] on span "Accepted" at bounding box center [598, 154] width 41 height 9
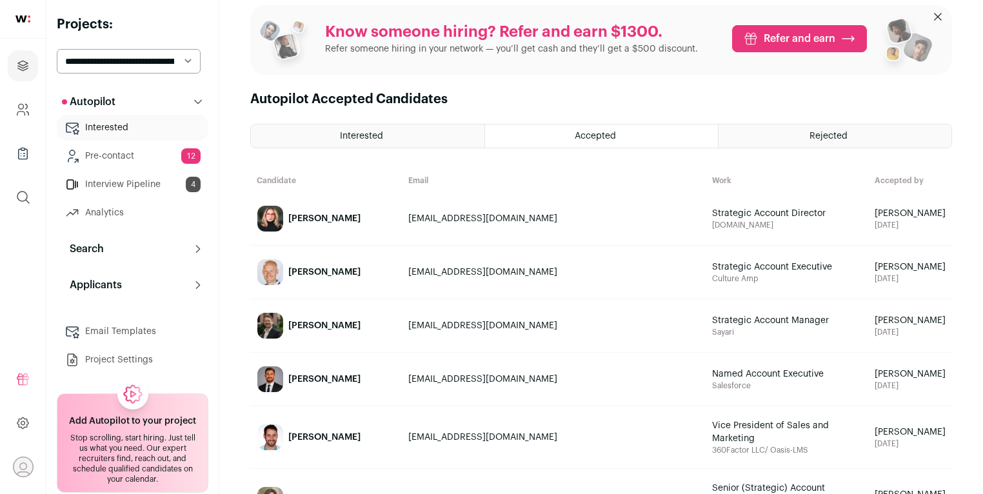
scroll to position [23, 0]
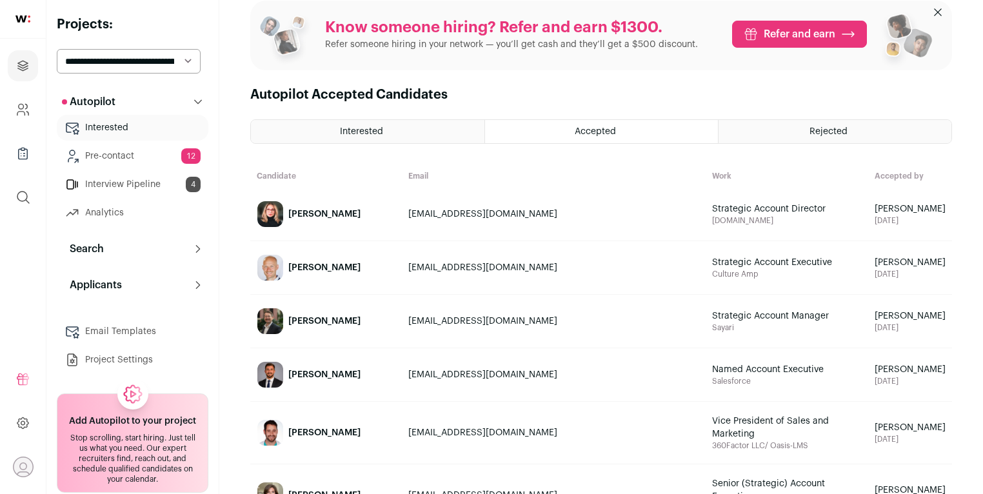
click at [396, 139] on div "Interested" at bounding box center [367, 131] width 233 height 23
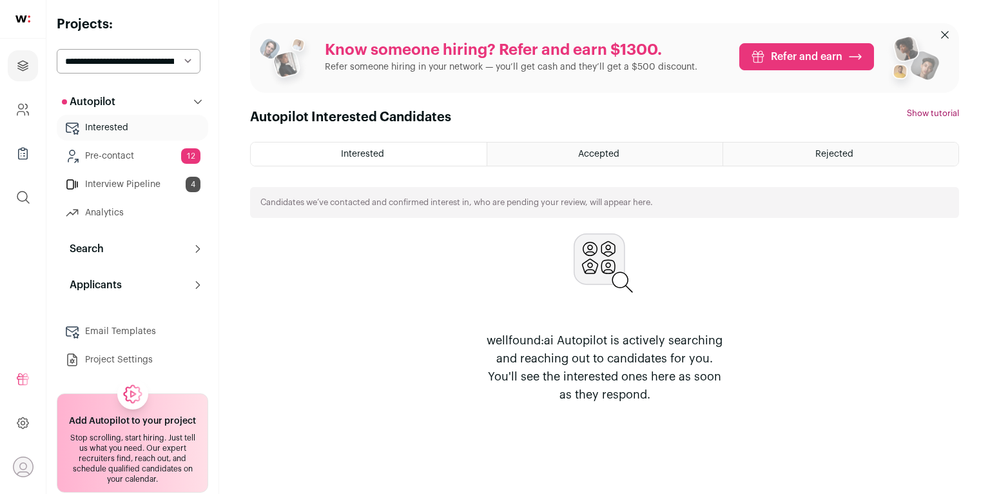
click at [570, 159] on div "Accepted" at bounding box center [604, 154] width 235 height 23
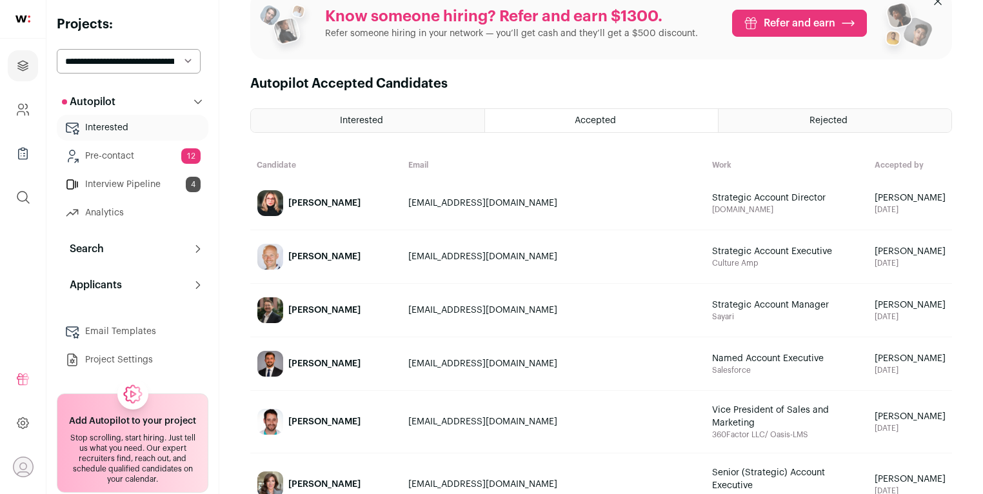
scroll to position [102, 0]
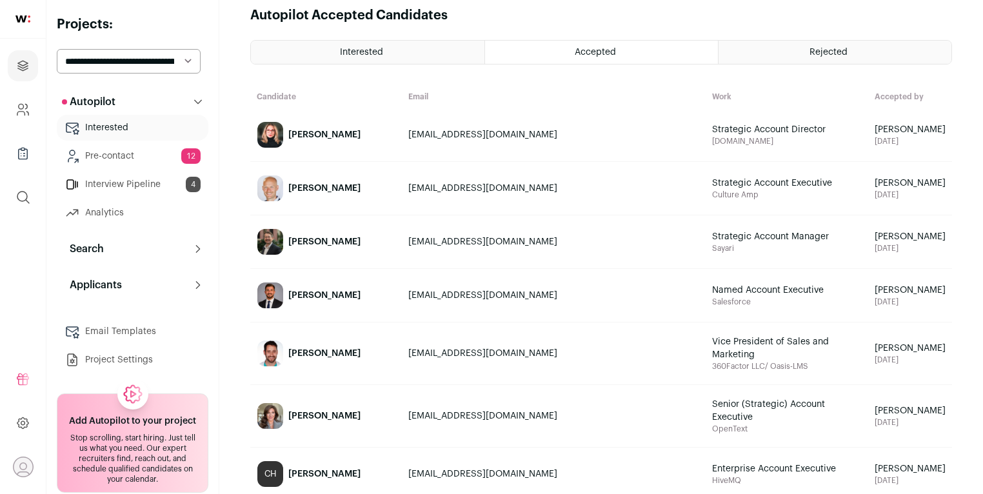
click at [127, 184] on link "Interview Pipeline 4" at bounding box center [133, 185] width 152 height 26
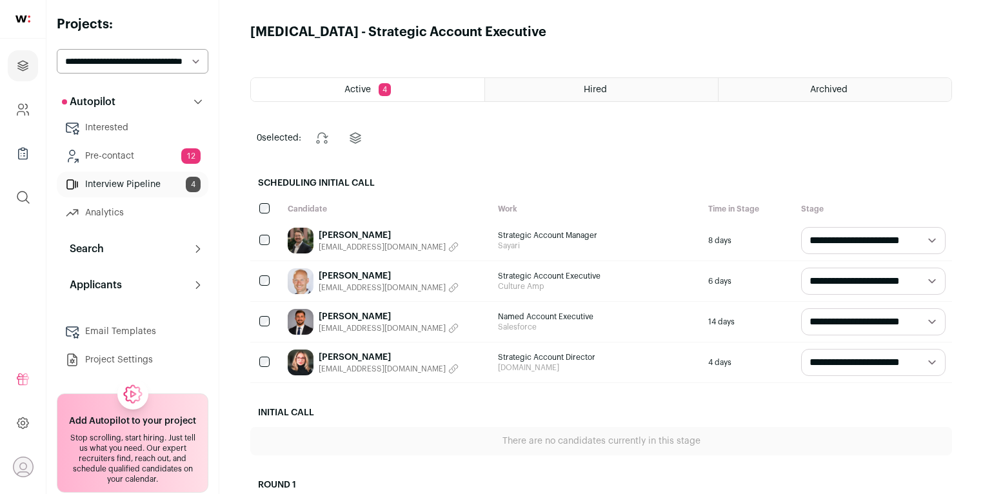
click at [127, 184] on link "Interview Pipeline 4" at bounding box center [133, 185] width 152 height 26
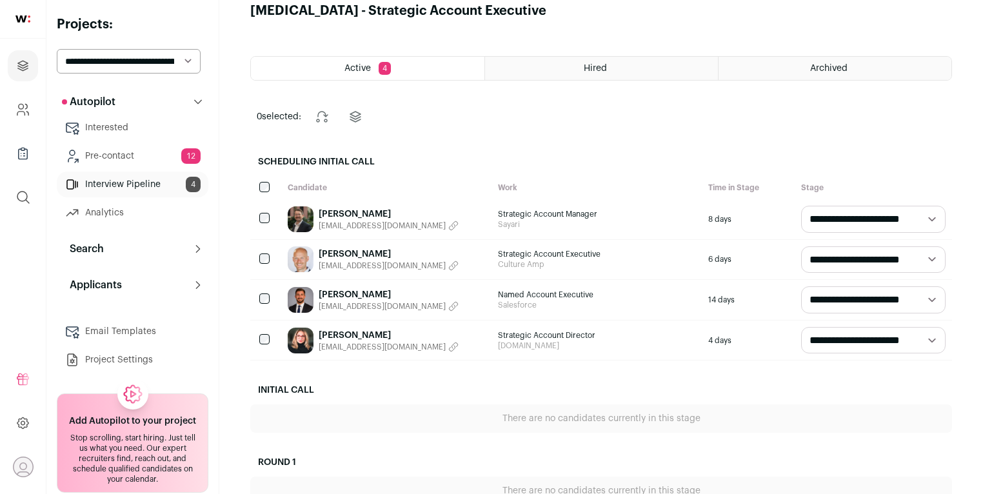
drag, startPoint x: 736, startPoint y: 340, endPoint x: 689, endPoint y: 336, distance: 46.6
click at [689, 336] on div "**********" at bounding box center [601, 340] width 702 height 41
drag, startPoint x: 644, startPoint y: 305, endPoint x: 533, endPoint y: 306, distance: 111.6
click at [533, 306] on span "Salesforce" at bounding box center [596, 305] width 197 height 10
click at [560, 300] on span "Salesforce" at bounding box center [596, 305] width 197 height 10
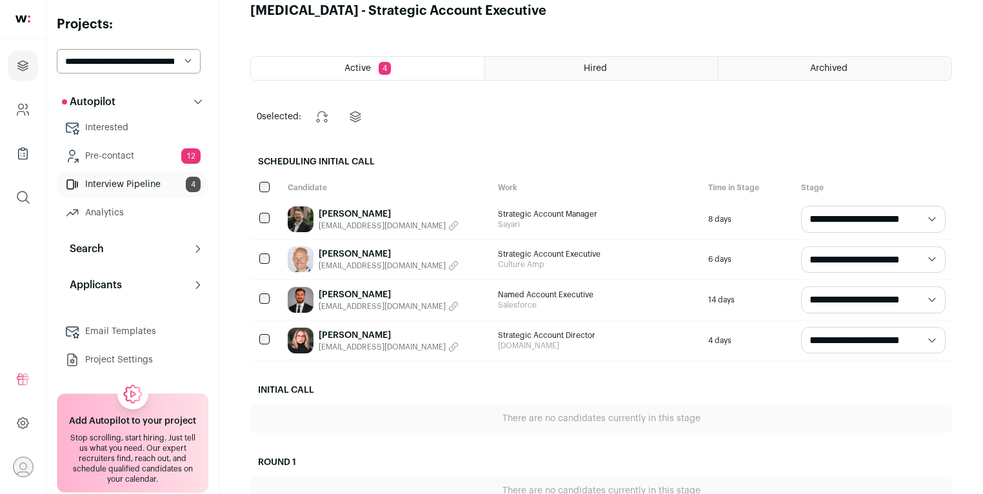
click at [364, 296] on link "[PERSON_NAME]" at bounding box center [389, 294] width 140 height 13
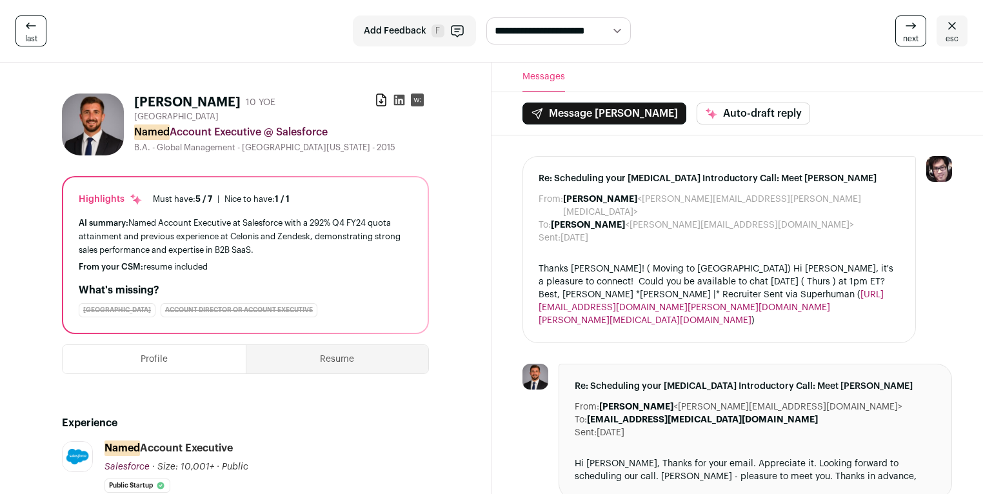
click at [960, 32] on link "esc" at bounding box center [951, 30] width 31 height 31
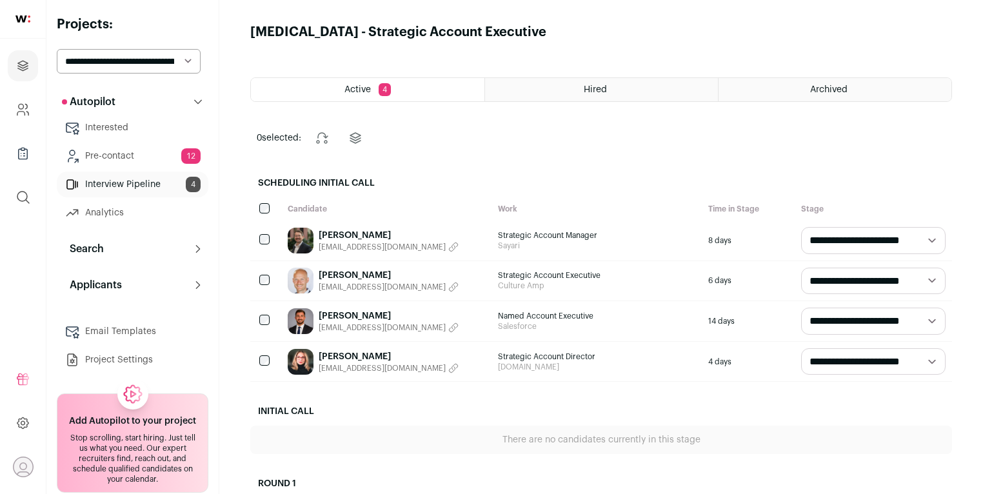
click at [429, 245] on div "[PERSON_NAME] [EMAIL_ADDRESS][DOMAIN_NAME]" at bounding box center [386, 241] width 210 height 40
click at [450, 238] on div "[PERSON_NAME] [EMAIL_ADDRESS][DOMAIN_NAME]" at bounding box center [386, 241] width 210 height 40
click at [457, 238] on div "[PERSON_NAME] [EMAIL_ADDRESS][DOMAIN_NAME]" at bounding box center [386, 241] width 210 height 40
click at [458, 238] on div "[PERSON_NAME] [EMAIL_ADDRESS][DOMAIN_NAME]" at bounding box center [386, 241] width 210 height 40
click at [474, 242] on div "[PERSON_NAME] [EMAIL_ADDRESS][DOMAIN_NAME]" at bounding box center [386, 241] width 210 height 40
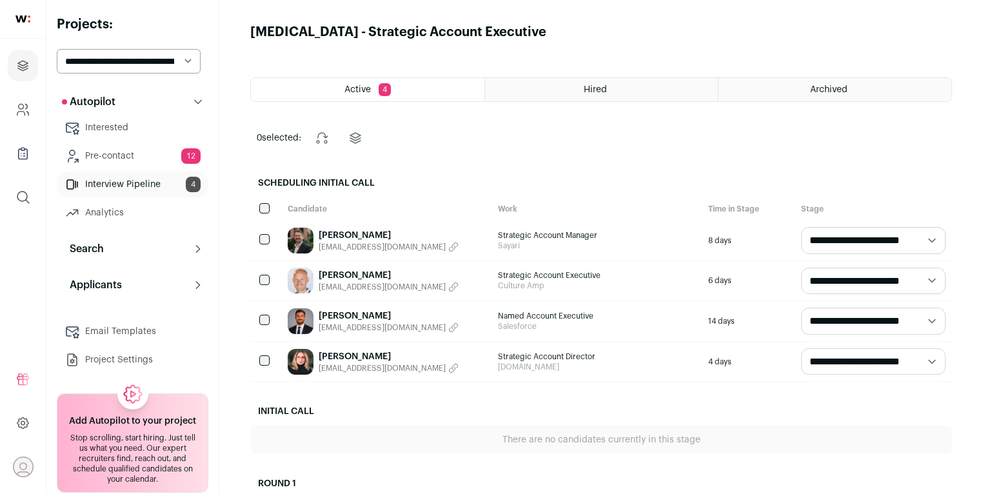
click at [549, 237] on span "Strategic Account Manager" at bounding box center [596, 235] width 197 height 10
click at [354, 235] on link "[PERSON_NAME]" at bounding box center [389, 235] width 140 height 13
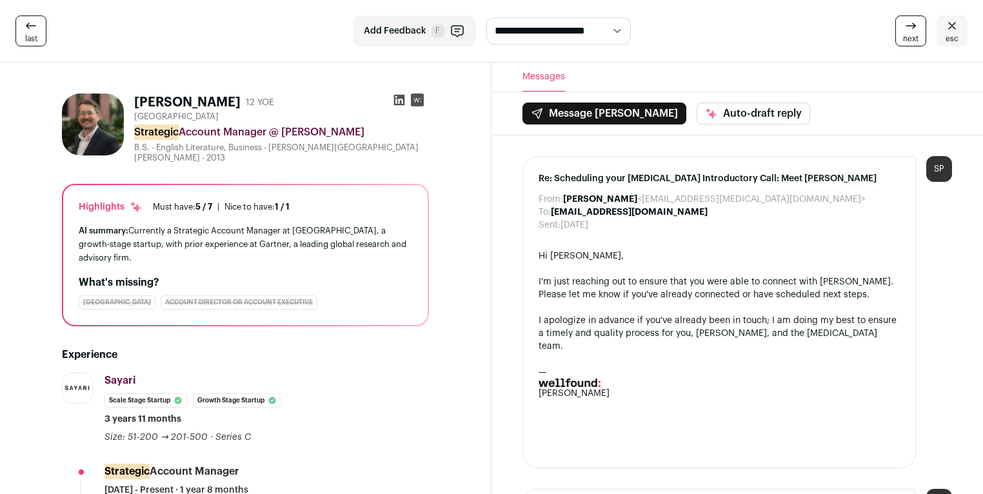
click at [961, 21] on link "esc" at bounding box center [951, 30] width 31 height 31
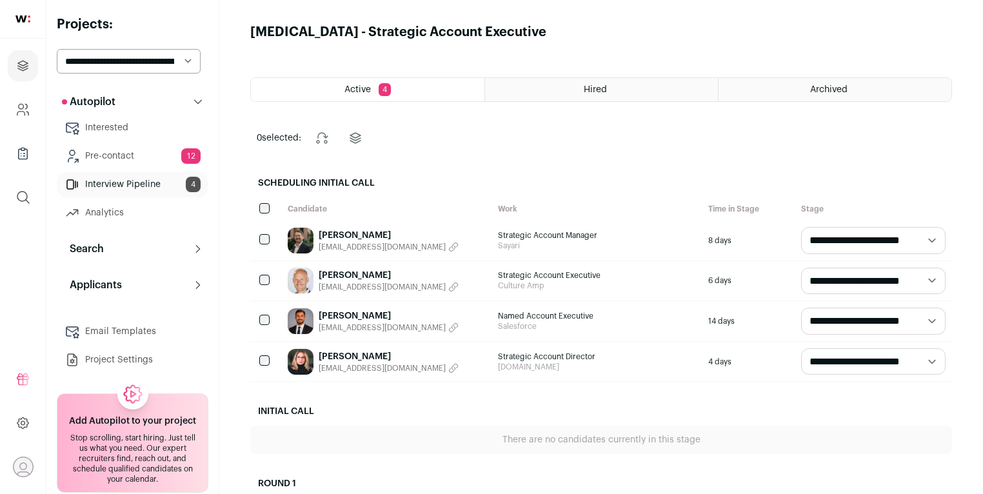
click at [544, 275] on span "Strategic Account Executive" at bounding box center [596, 275] width 197 height 10
click at [357, 275] on link "[PERSON_NAME]" at bounding box center [389, 275] width 140 height 13
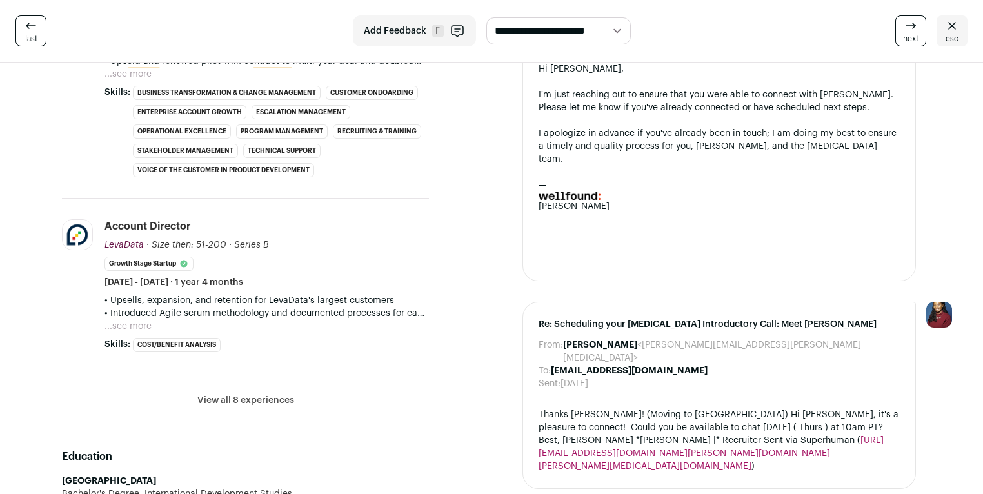
scroll to position [802, 0]
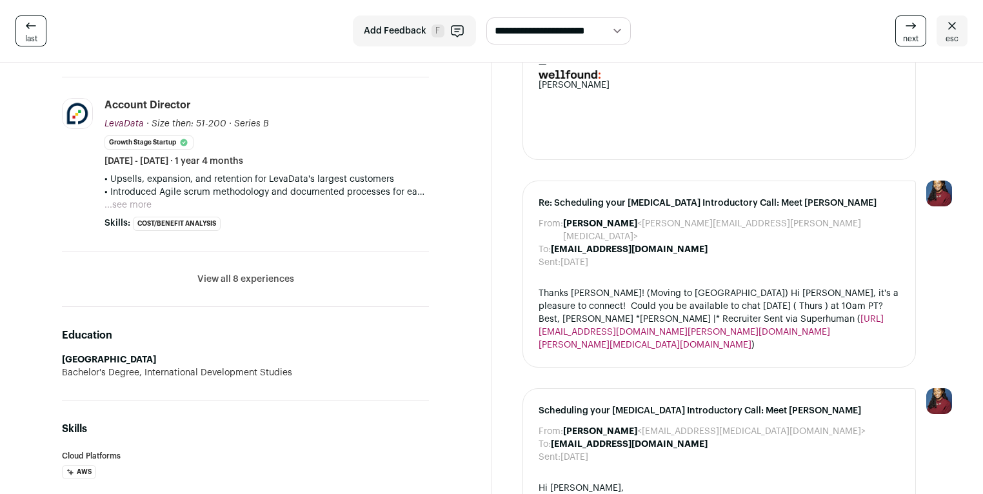
click at [233, 280] on button "View all 8 experiences" at bounding box center [245, 279] width 97 height 13
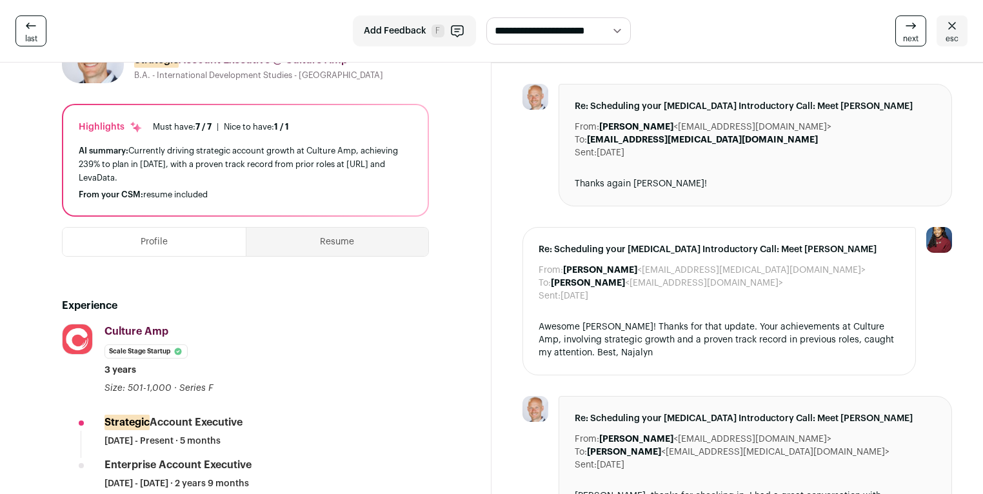
scroll to position [0, 0]
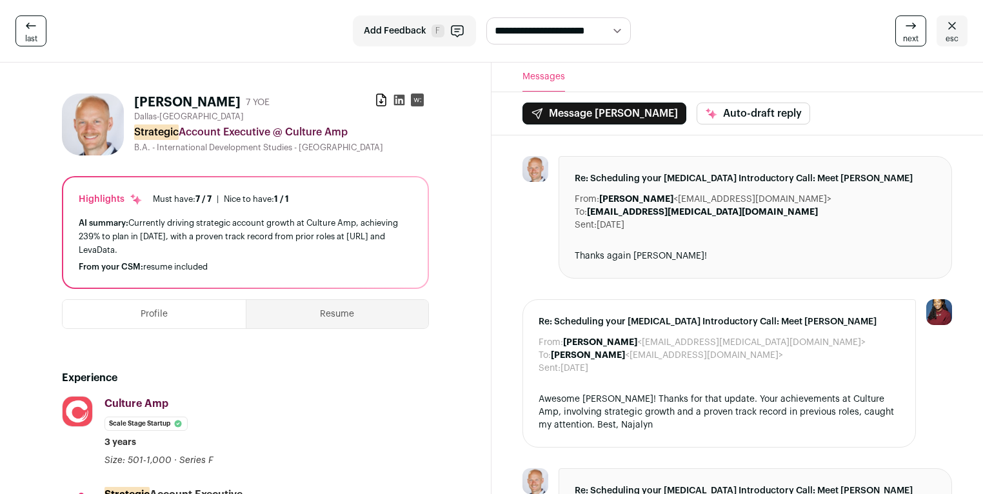
click at [945, 23] on icon at bounding box center [951, 25] width 15 height 15
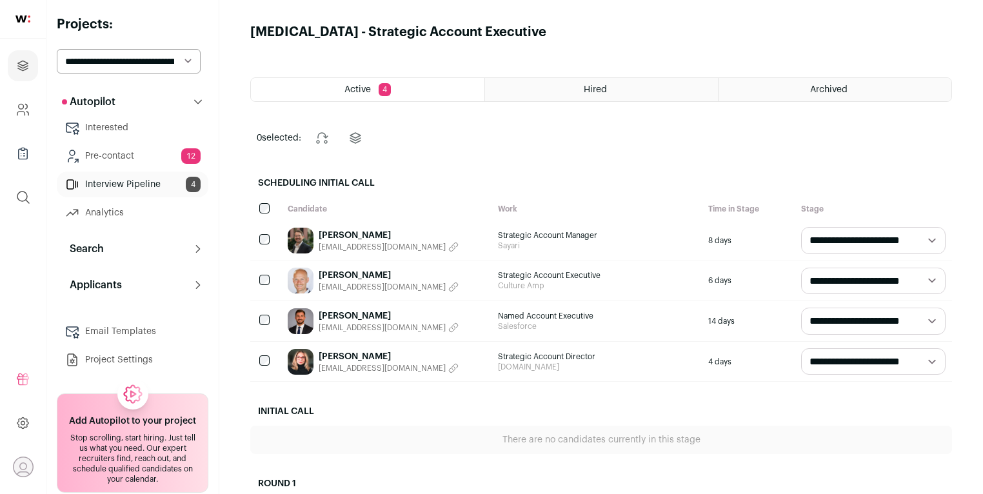
click at [475, 364] on div "Laura Pitcock pitcocklaura@gmail.com" at bounding box center [386, 362] width 210 height 40
click at [527, 348] on div "Strategic Account Director Frame.io" at bounding box center [596, 362] width 210 height 40
click at [361, 355] on link "Laura Pitcock" at bounding box center [389, 356] width 140 height 13
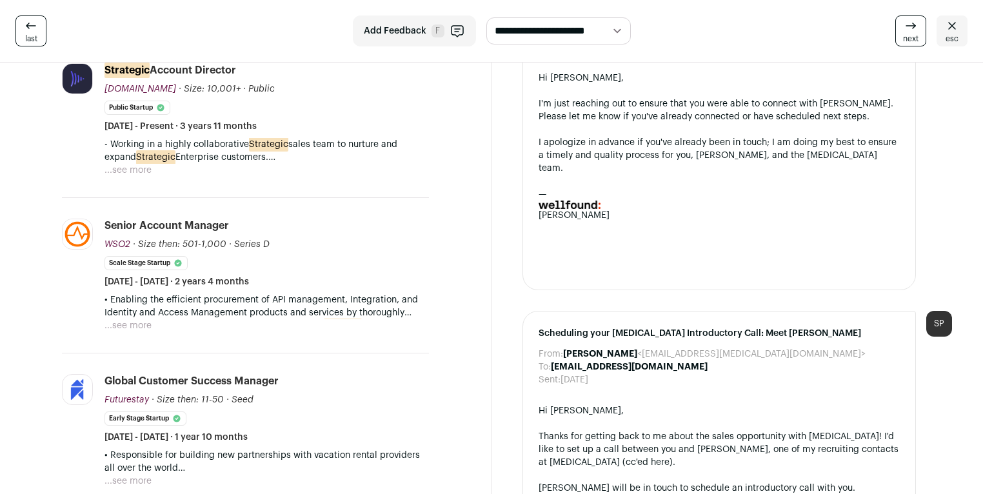
scroll to position [387, 0]
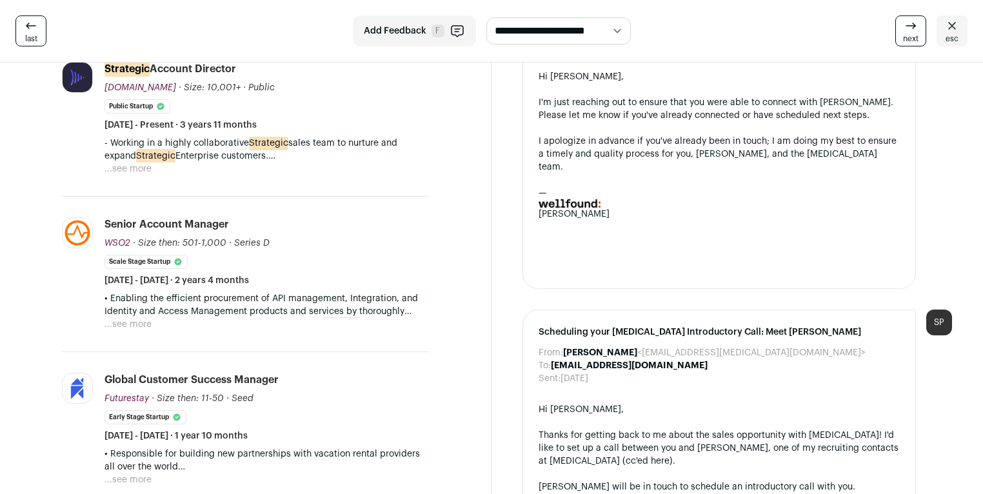
click at [139, 168] on button "...see more" at bounding box center [127, 168] width 47 height 13
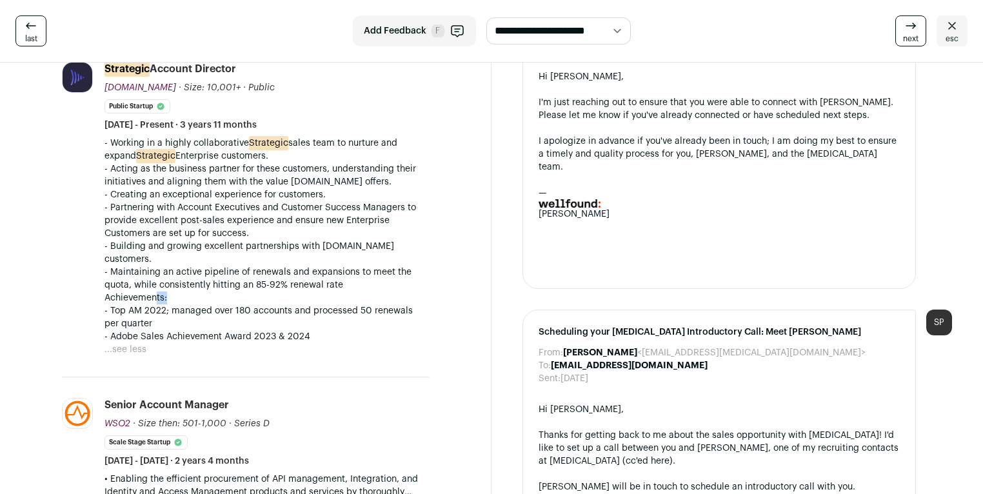
drag, startPoint x: 155, startPoint y: 288, endPoint x: 332, endPoint y: 280, distance: 176.8
click at [333, 291] on p "Achievements:" at bounding box center [266, 297] width 324 height 13
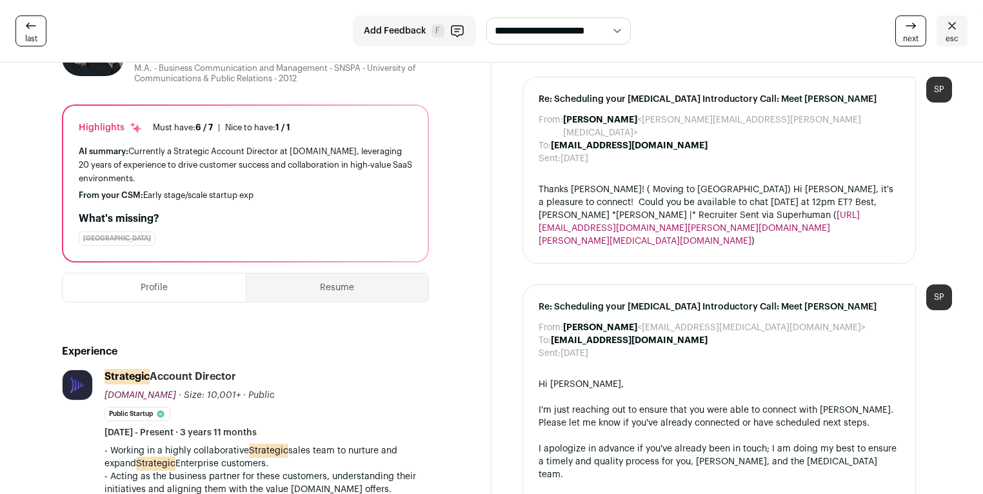
scroll to position [81, 0]
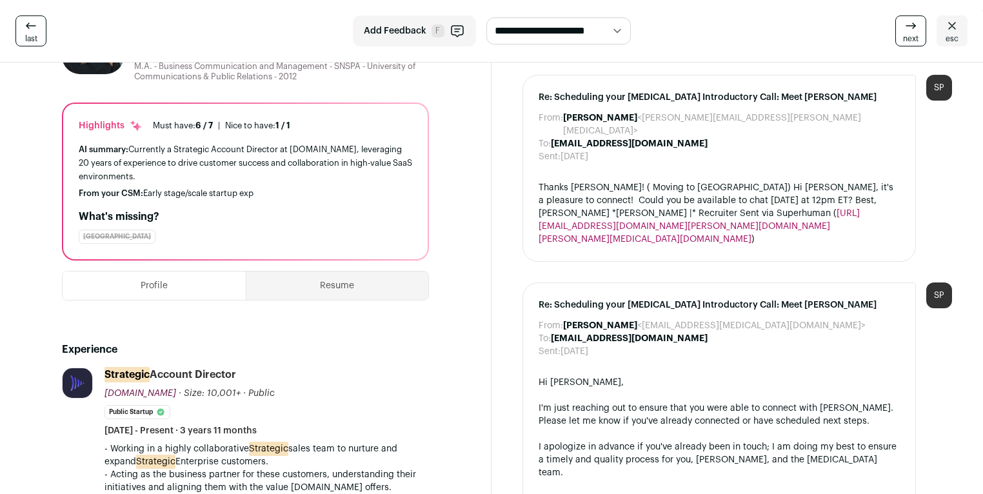
click at [946, 21] on icon at bounding box center [951, 25] width 15 height 15
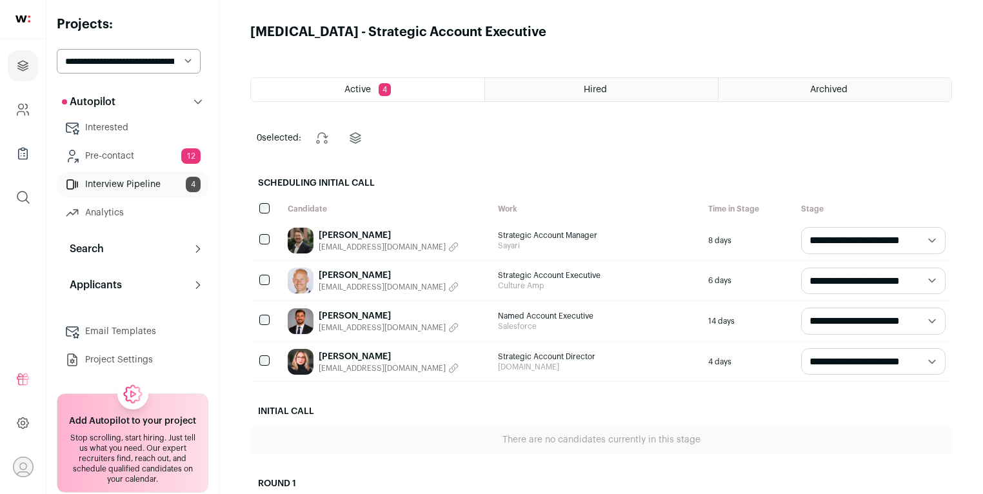
click at [112, 166] on link "Pre-contact 12" at bounding box center [133, 156] width 152 height 26
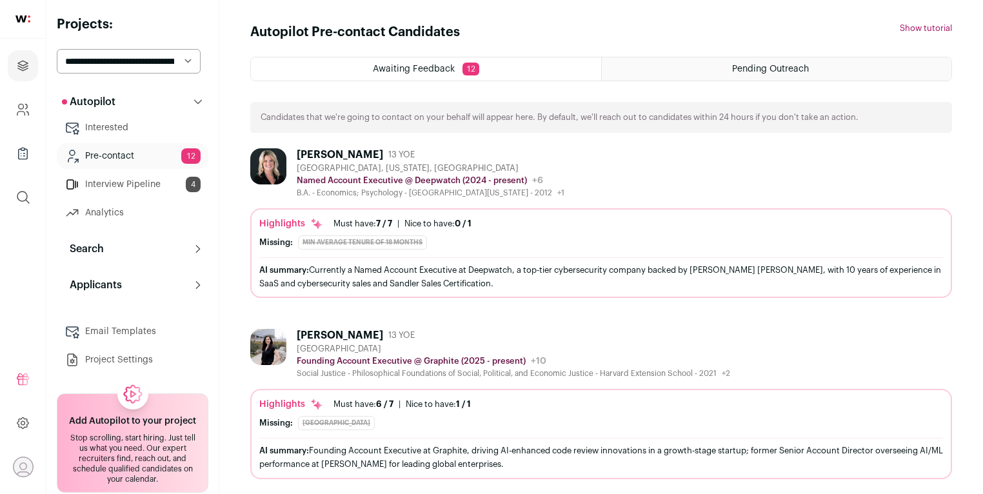
click at [130, 184] on link "Interview Pipeline 4" at bounding box center [133, 185] width 152 height 26
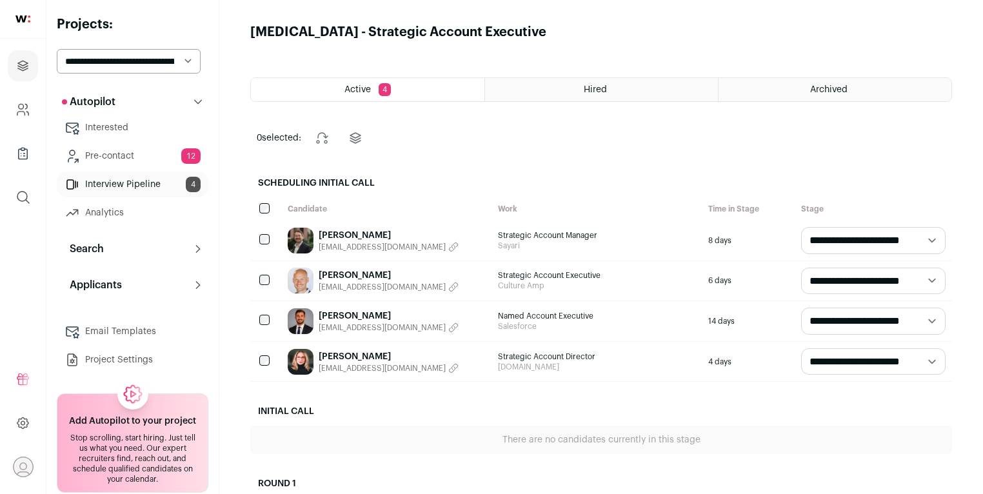
click at [134, 206] on link "Analytics" at bounding box center [133, 213] width 152 height 26
click at [104, 217] on link "Analytics" at bounding box center [133, 213] width 152 height 26
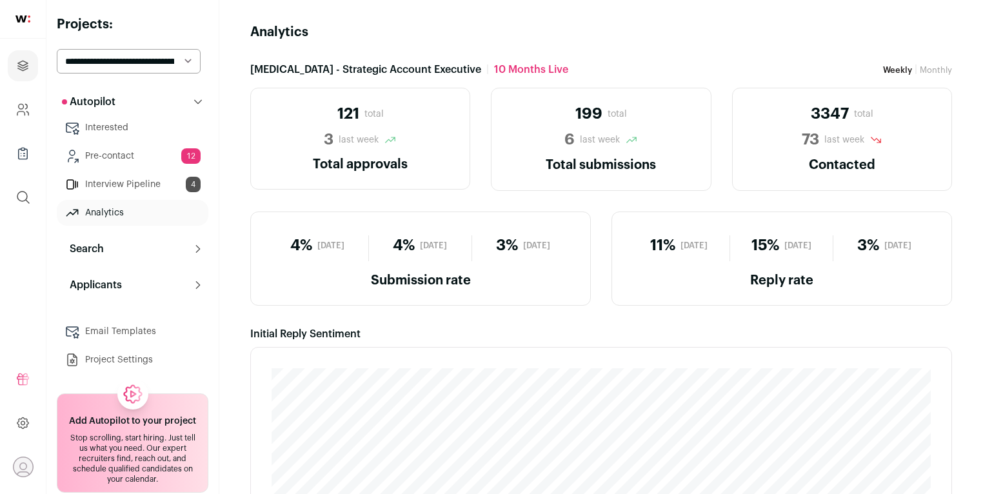
click at [126, 211] on link "Analytics" at bounding box center [133, 213] width 152 height 26
click at [164, 54] on select "**********" at bounding box center [129, 61] width 144 height 25
select select "*****"
click at [57, 49] on select "**********" at bounding box center [129, 61] width 144 height 25
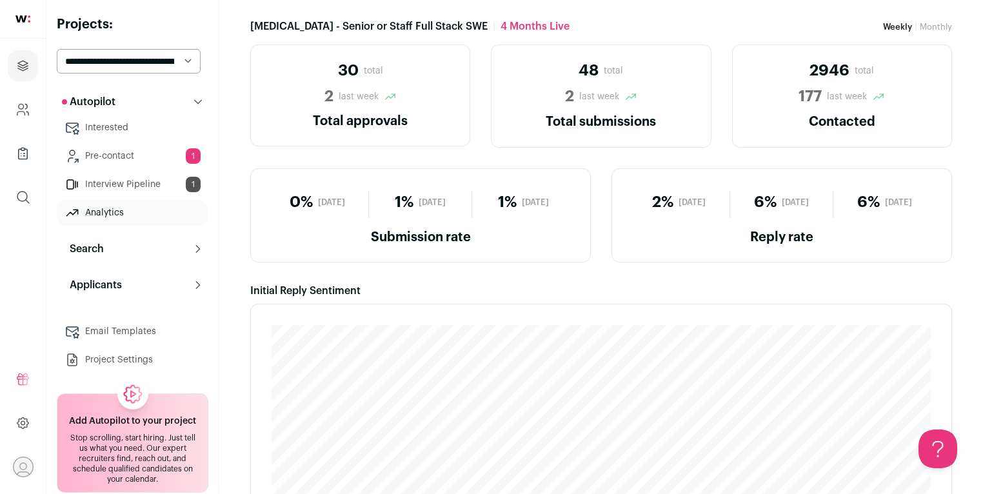
scroll to position [95, 0]
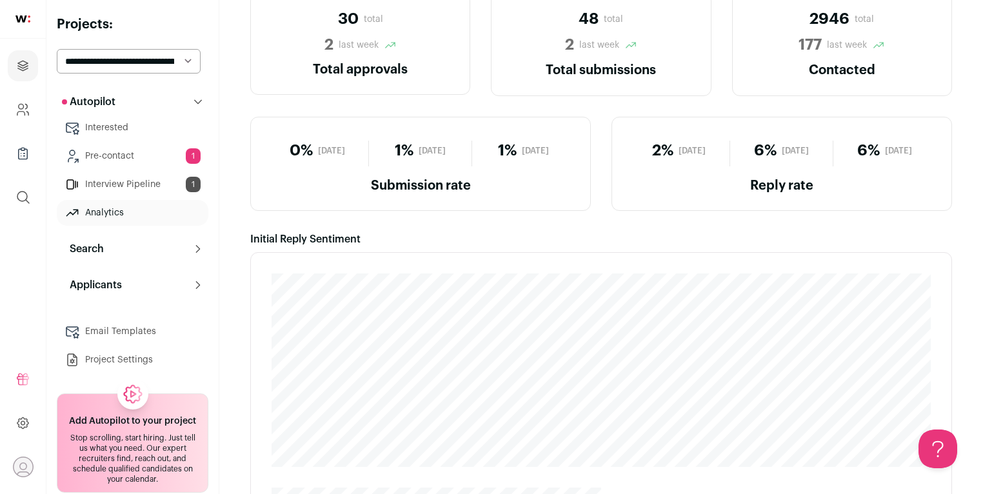
click at [166, 59] on select "**********" at bounding box center [129, 61] width 144 height 25
click at [143, 59] on select "**********" at bounding box center [129, 61] width 144 height 25
select select "****"
click at [57, 49] on select "**********" at bounding box center [129, 61] width 144 height 25
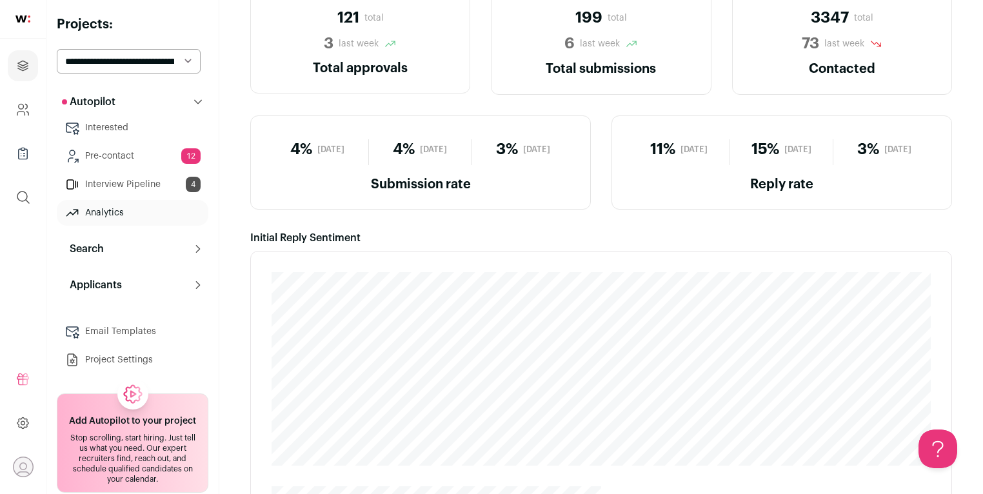
scroll to position [326, 0]
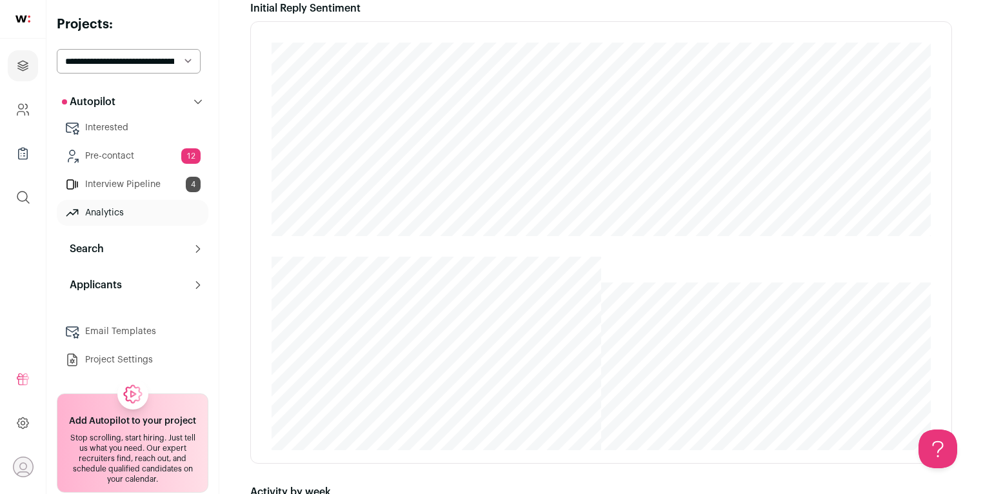
click at [150, 185] on link "Interview Pipeline 4" at bounding box center [133, 185] width 152 height 26
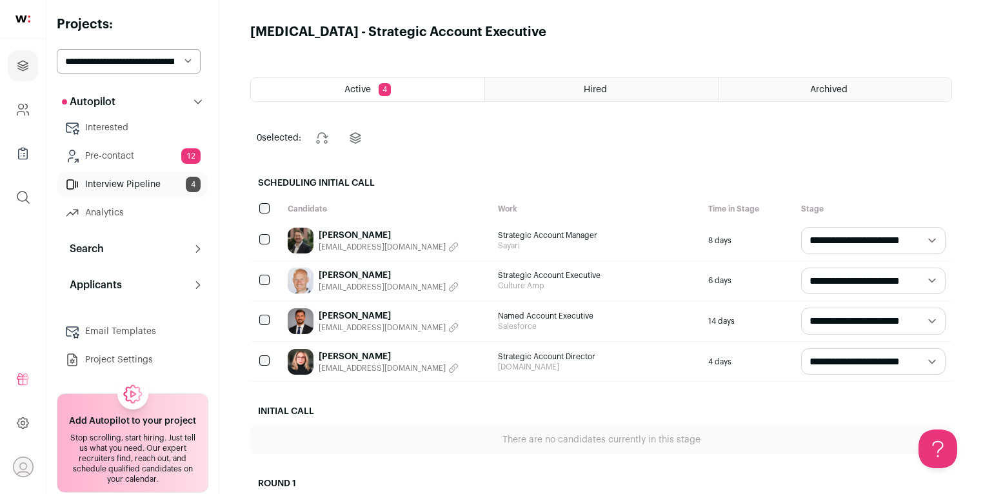
click at [150, 185] on link "Interview Pipeline 4" at bounding box center [133, 185] width 152 height 26
click at [835, 237] on select "**********" at bounding box center [873, 240] width 144 height 27
select select "**********"
click at [801, 227] on select "**********" at bounding box center [873, 240] width 144 height 27
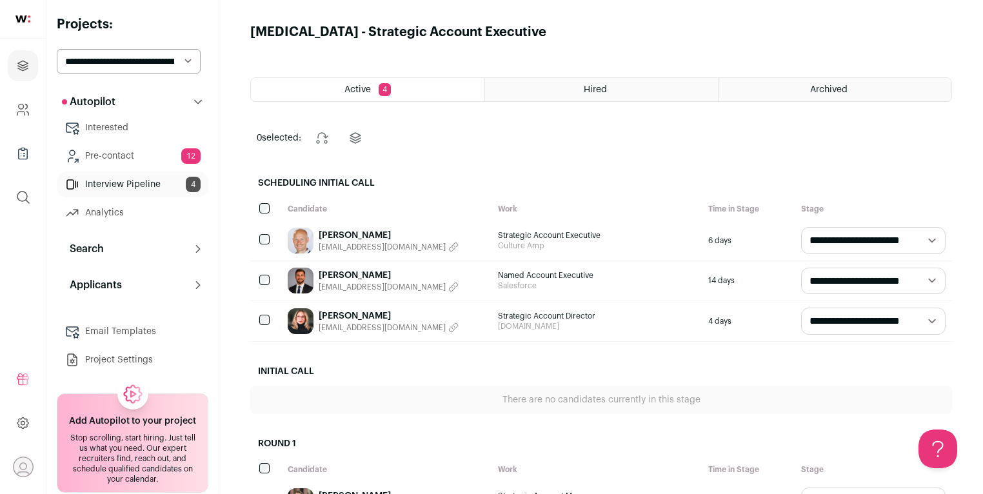
click at [841, 242] on select "**********" at bounding box center [873, 240] width 144 height 27
select select "**********"
click at [801, 227] on select "**********" at bounding box center [873, 240] width 144 height 27
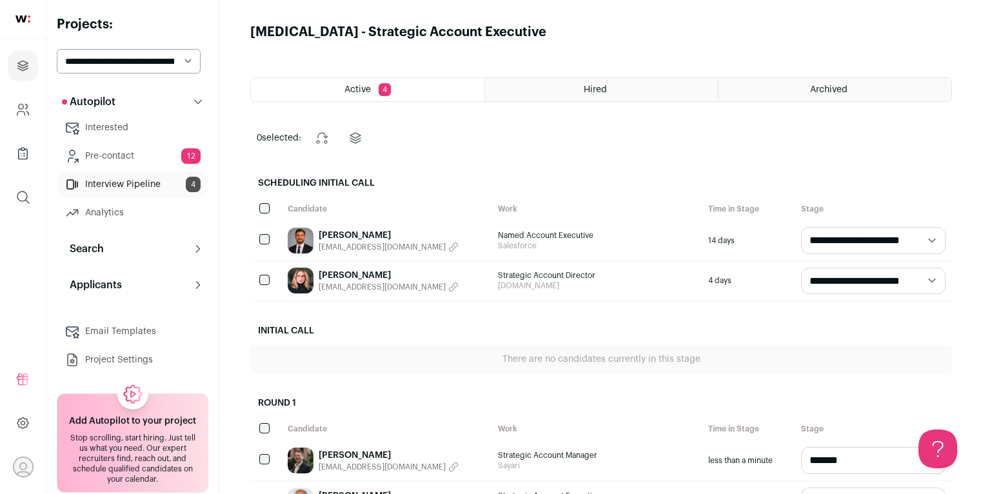
click at [833, 243] on select "**********" at bounding box center [873, 240] width 144 height 27
select select "**********"
click at [801, 227] on select "**********" at bounding box center [873, 240] width 144 height 27
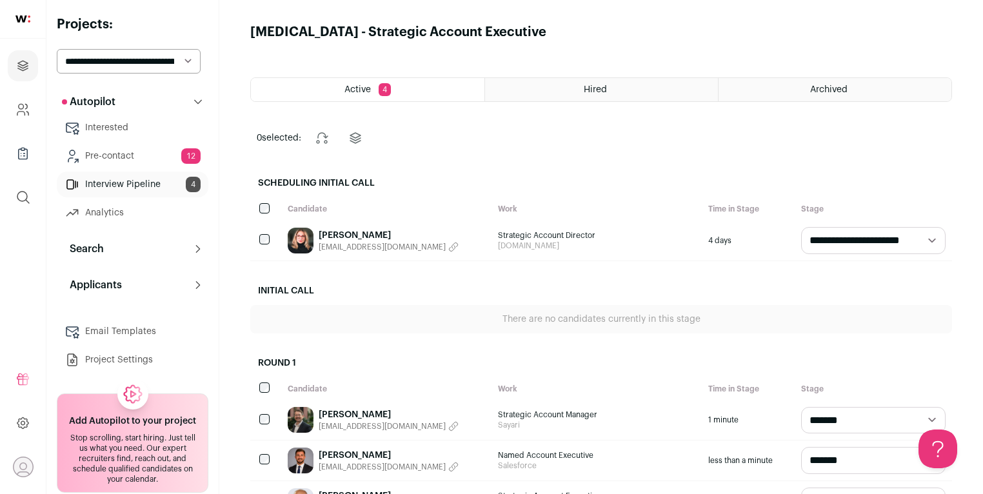
scroll to position [98, 0]
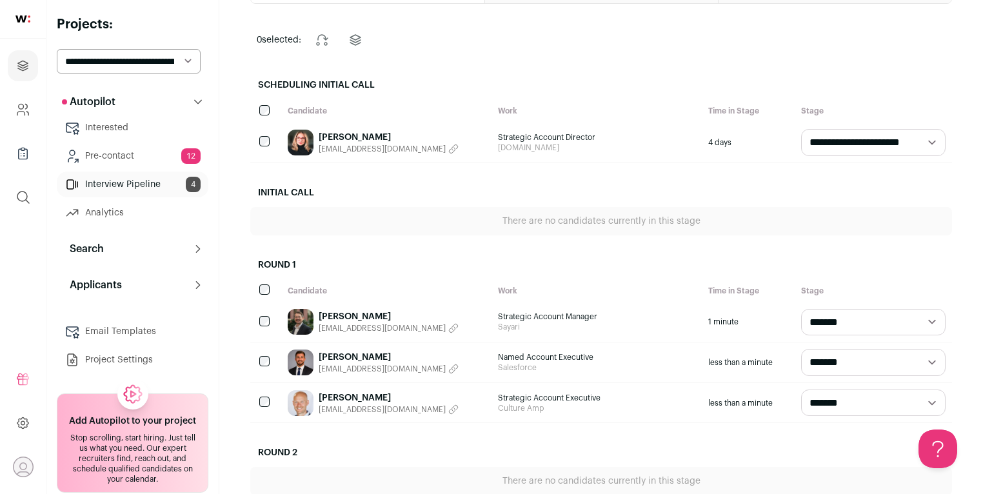
click at [811, 143] on select "**********" at bounding box center [873, 142] width 144 height 27
click at [839, 153] on select "**********" at bounding box center [873, 142] width 144 height 27
select select "**********"
click at [801, 129] on select "**********" at bounding box center [873, 142] width 144 height 27
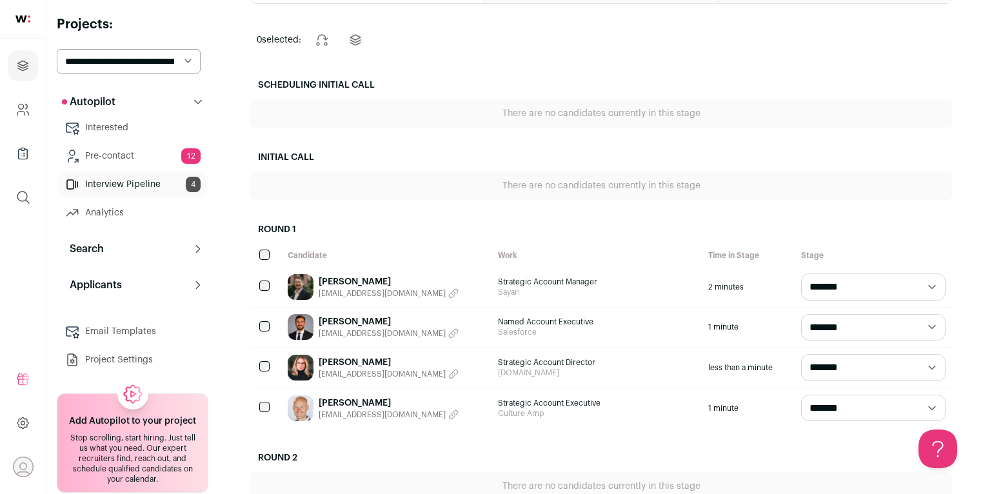
scroll to position [0, 0]
